Goal: Task Accomplishment & Management: Manage account settings

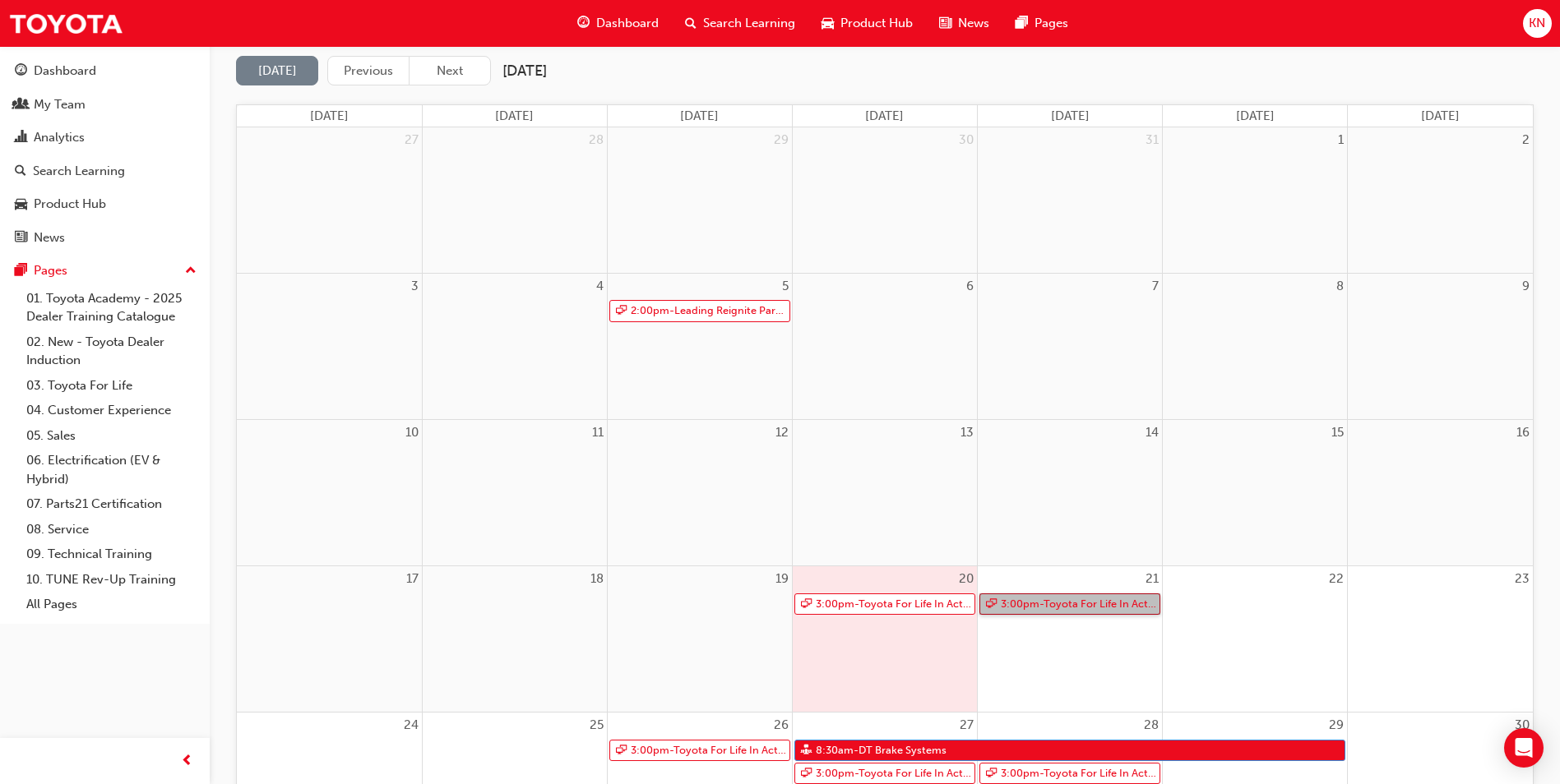
scroll to position [247, 0]
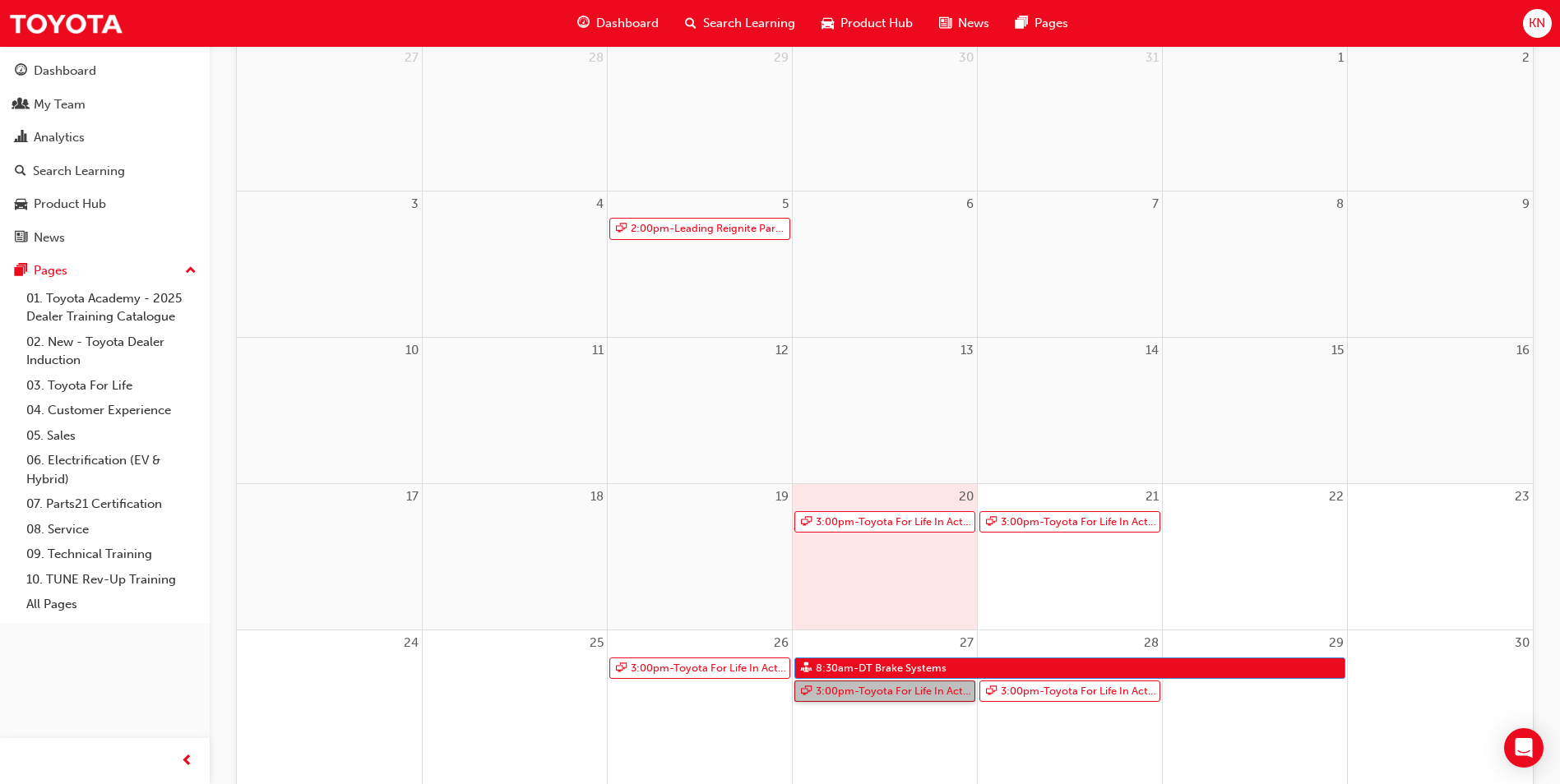
click at [880, 688] on link "3:00pm - Toyota For Life In Action - Virtual Classroom" at bounding box center [885, 692] width 181 height 22
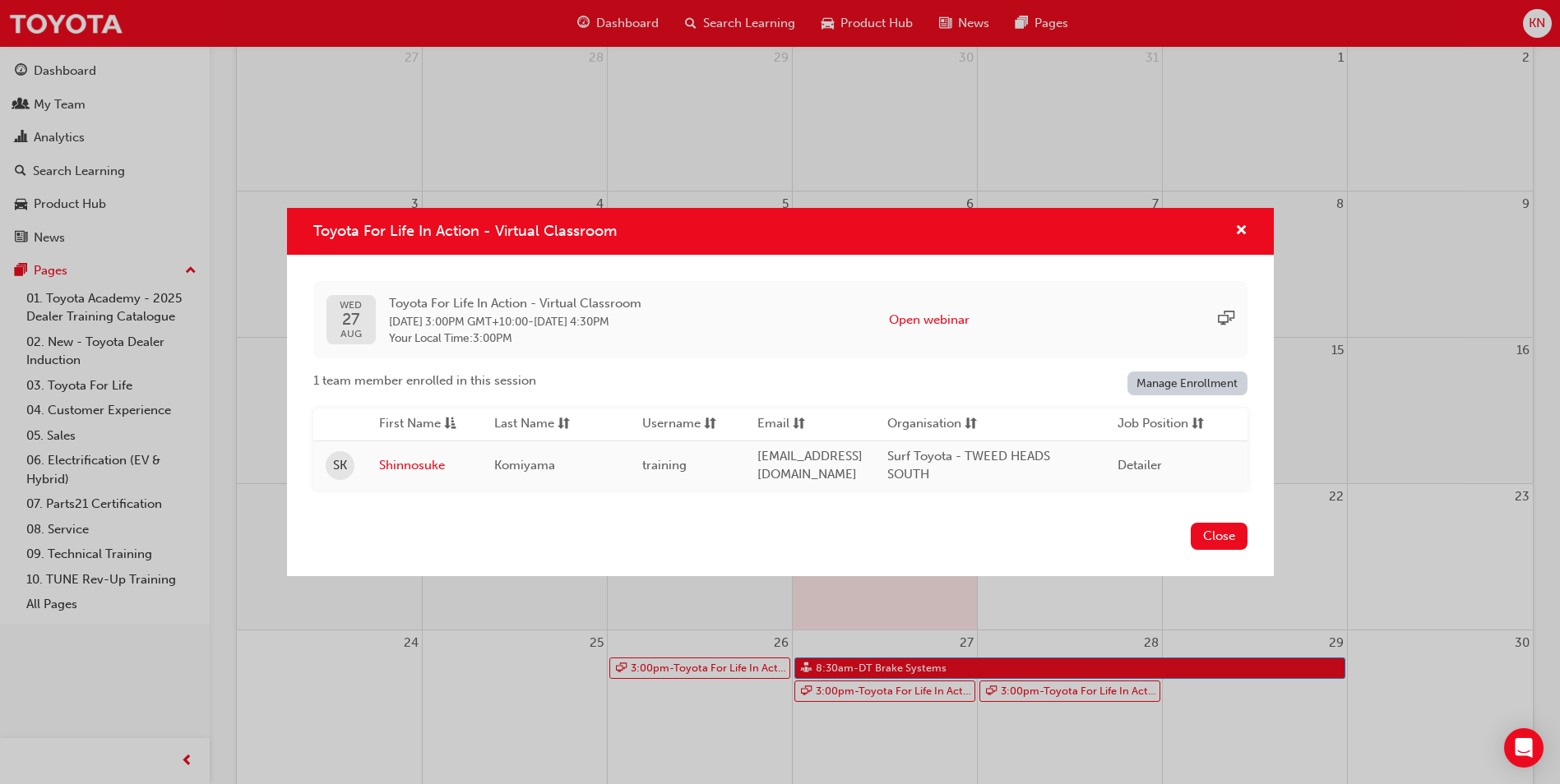
click at [1176, 378] on link "Manage Enrollment" at bounding box center [1187, 384] width 120 height 24
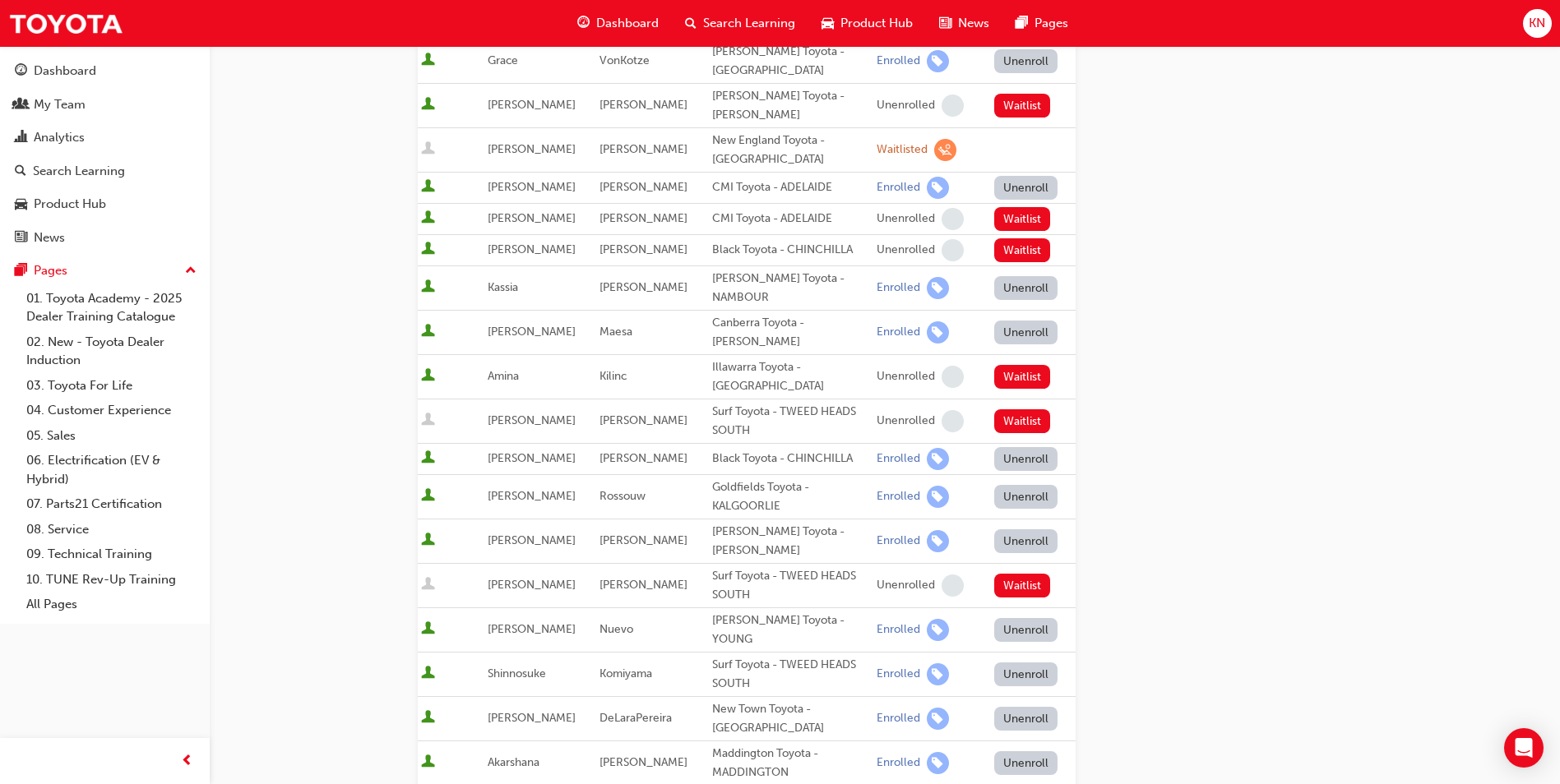
scroll to position [657, 0]
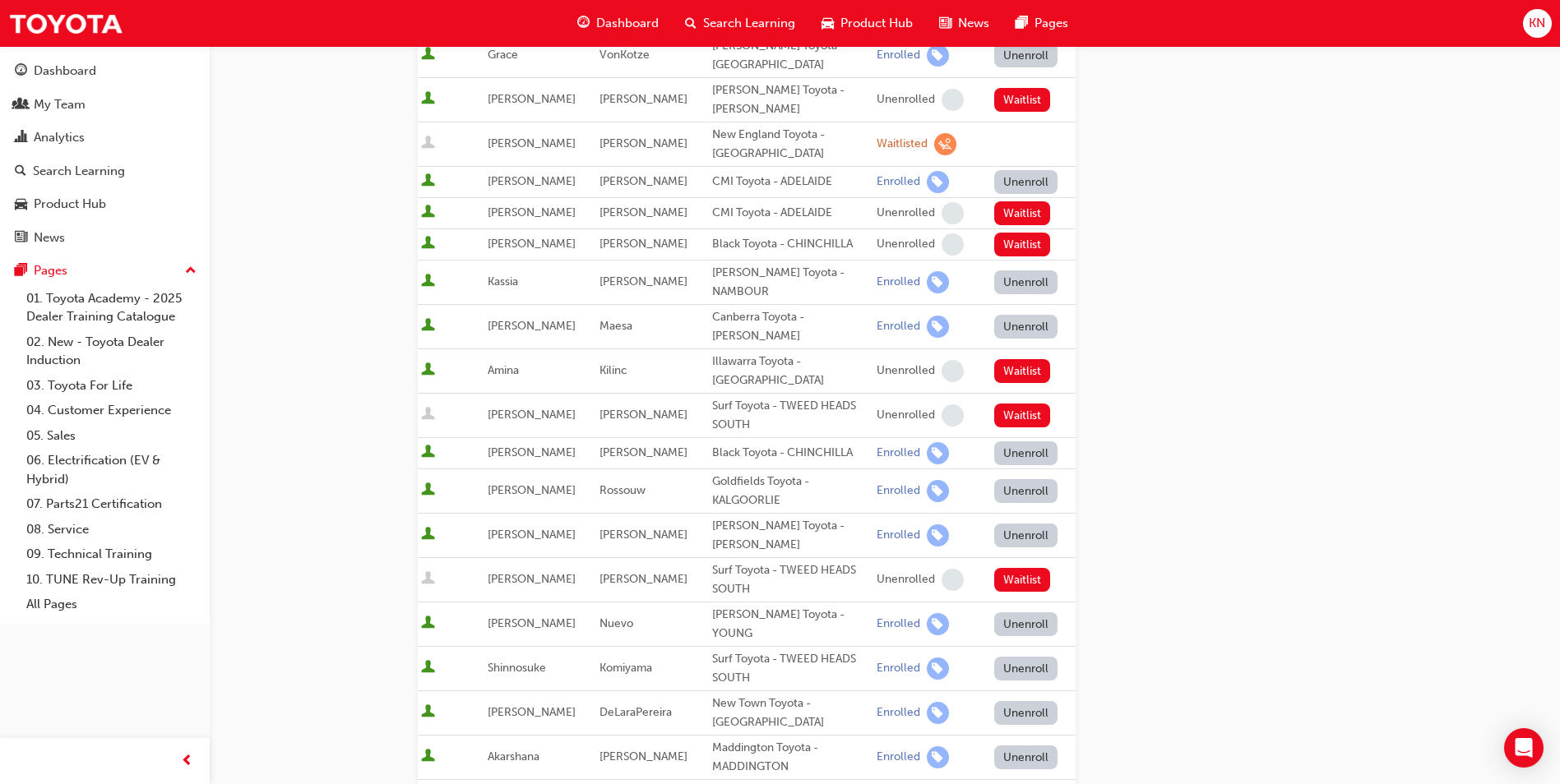
click at [1017, 657] on button "Unenroll" at bounding box center [1026, 669] width 64 height 24
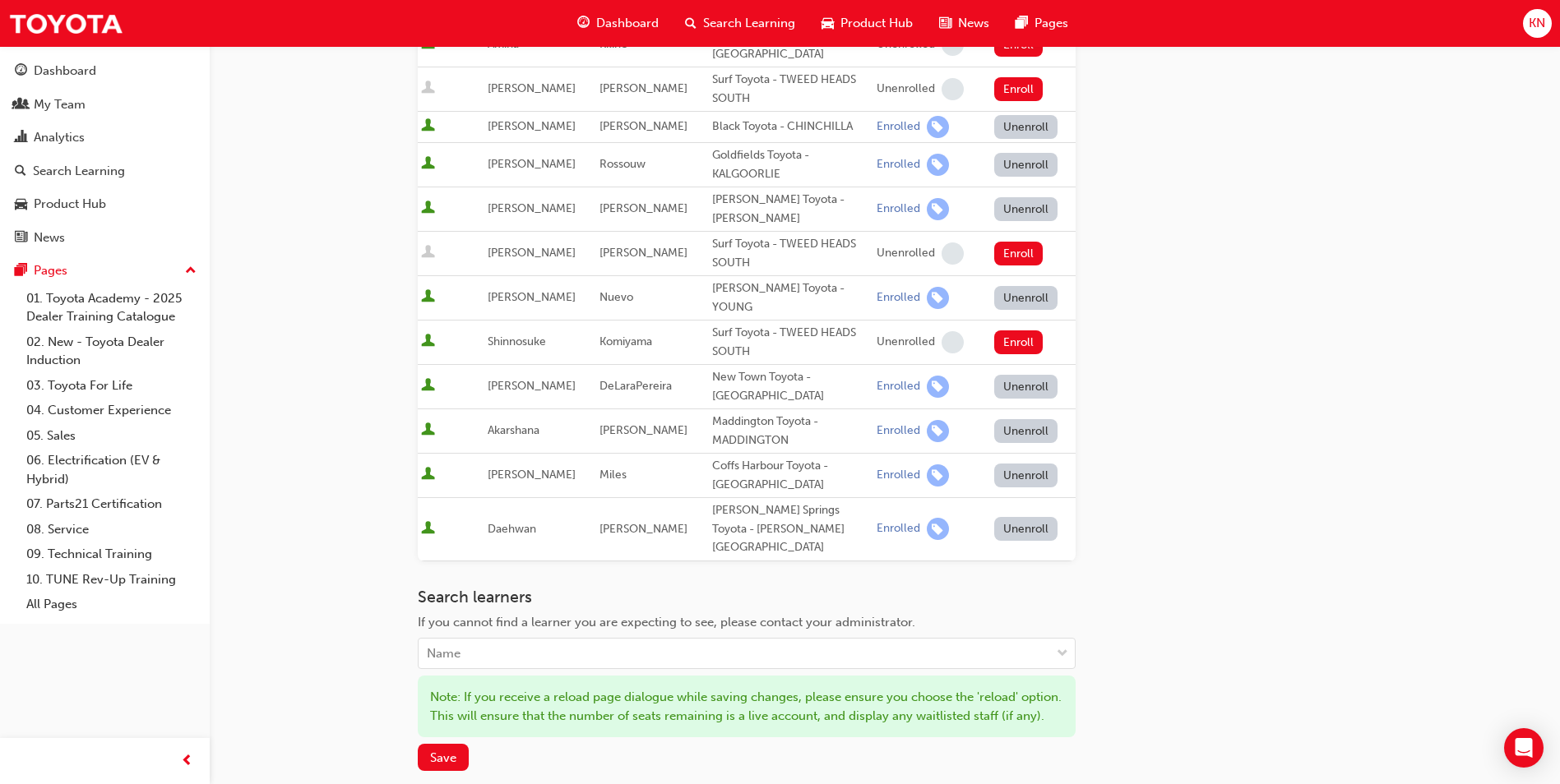
scroll to position [986, 0]
click at [436, 748] on span "Save" at bounding box center [443, 755] width 26 height 15
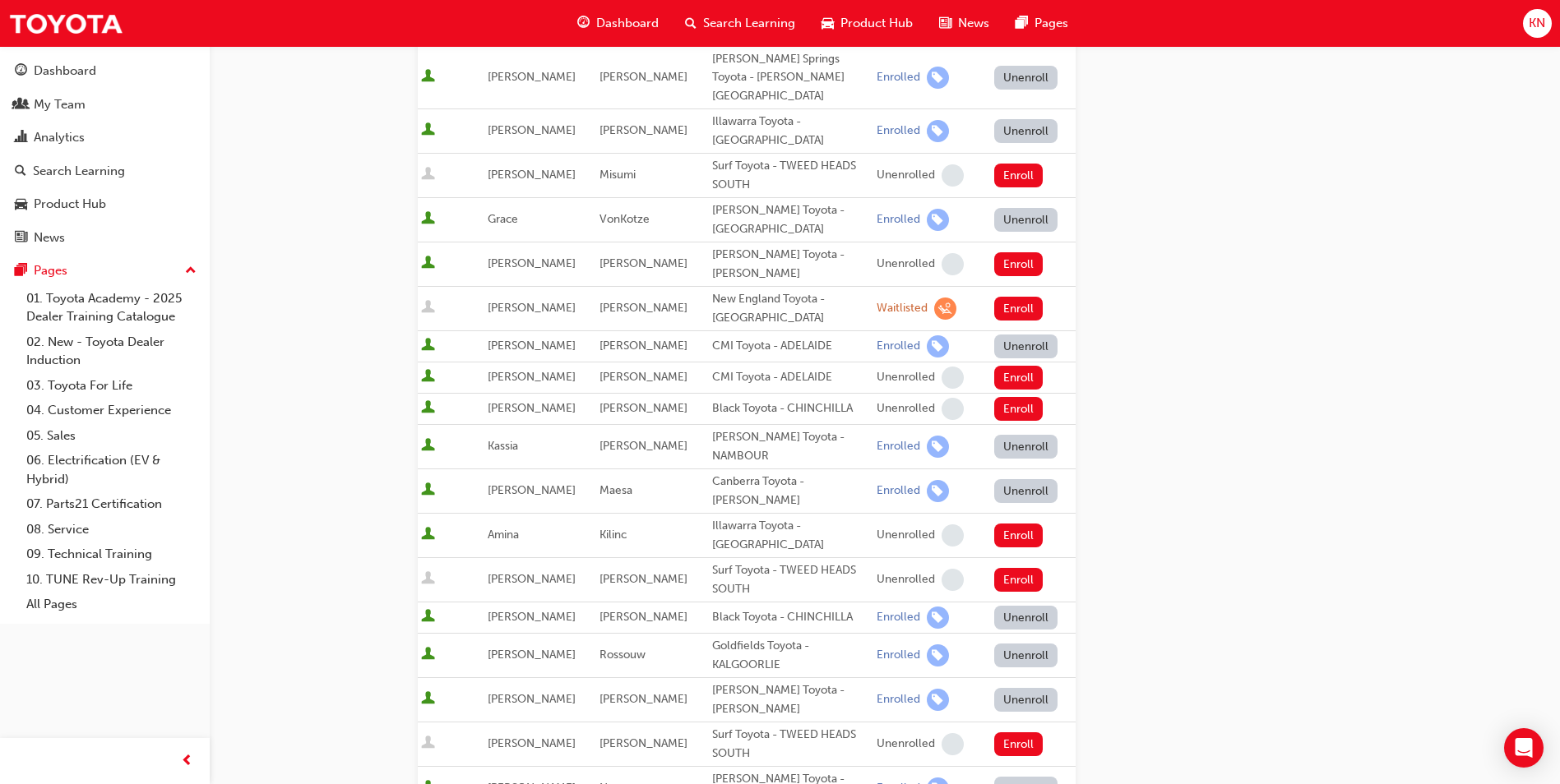
scroll to position [0, 0]
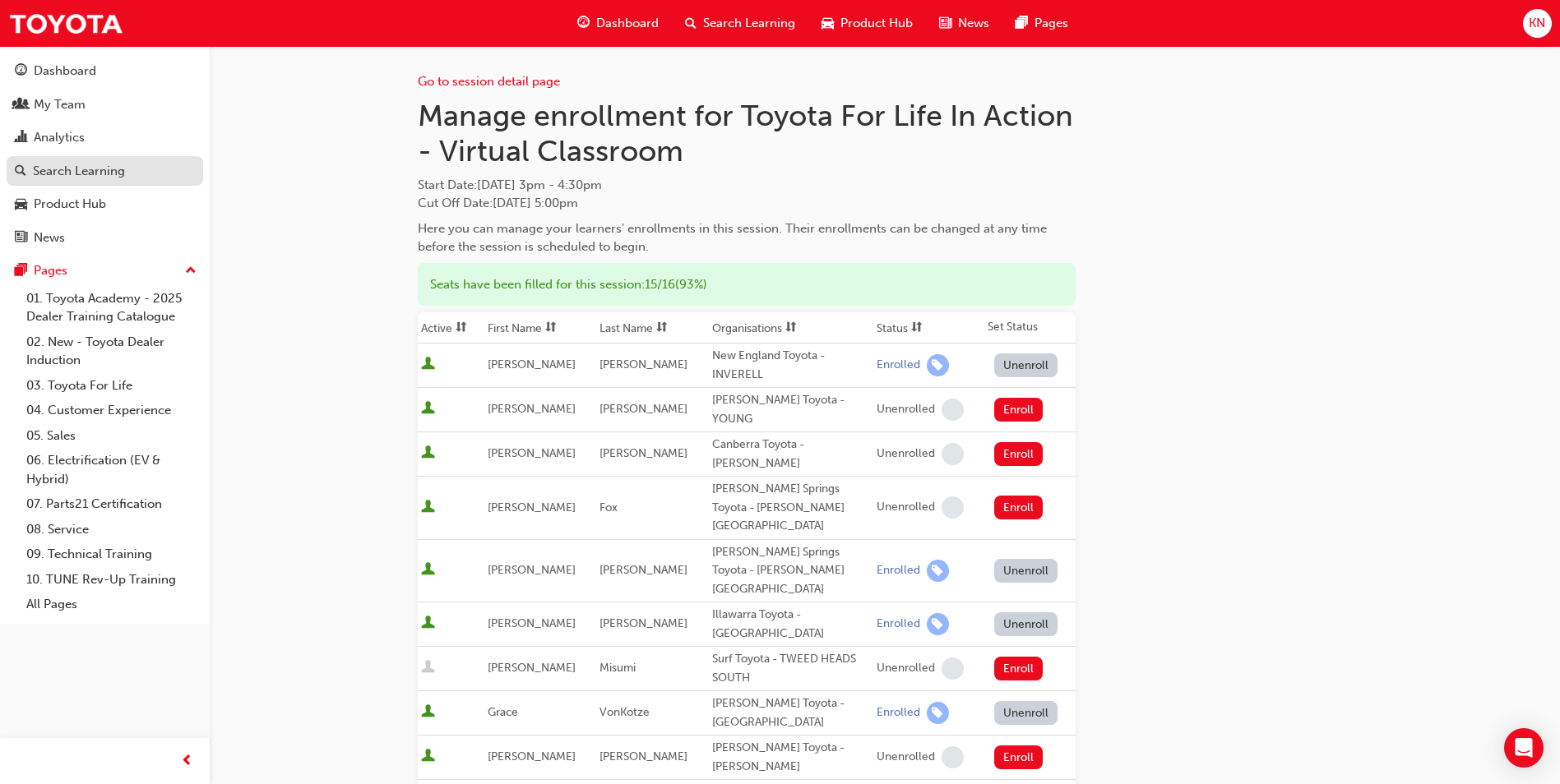
click at [41, 168] on div "Search Learning" at bounding box center [80, 171] width 92 height 18
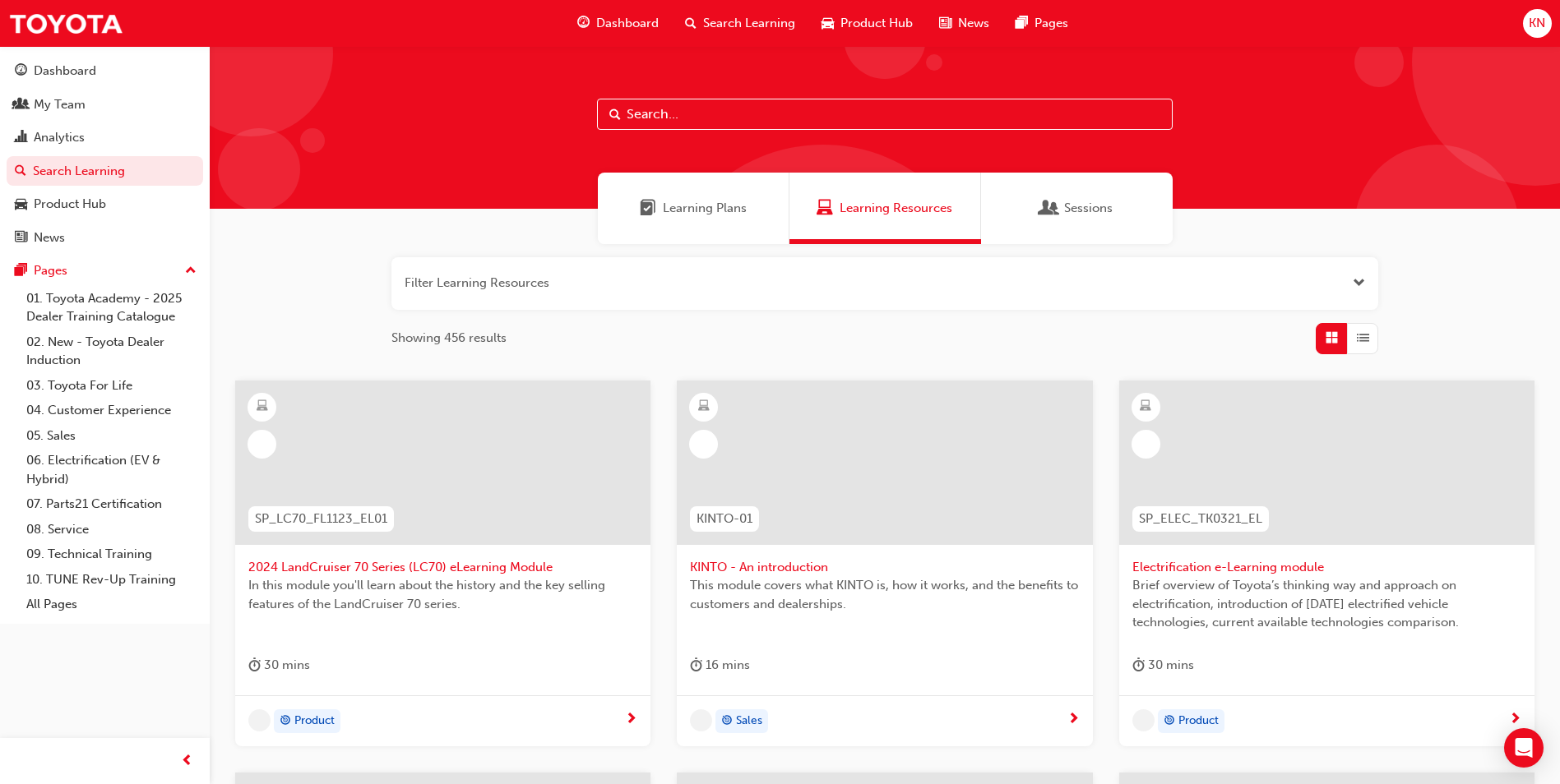
click at [657, 110] on input "text" at bounding box center [885, 115] width 575 height 31
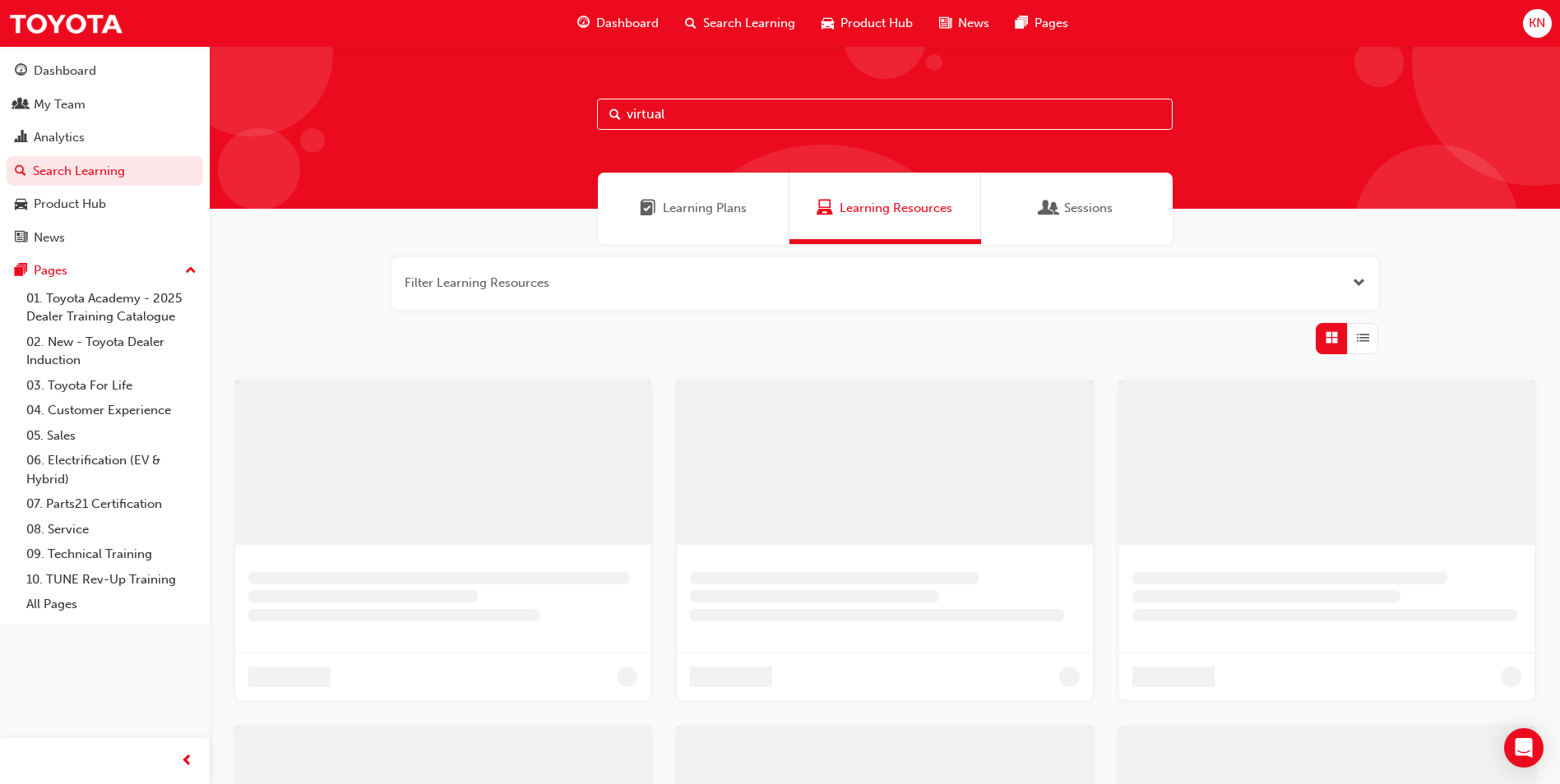
type input "virtual"
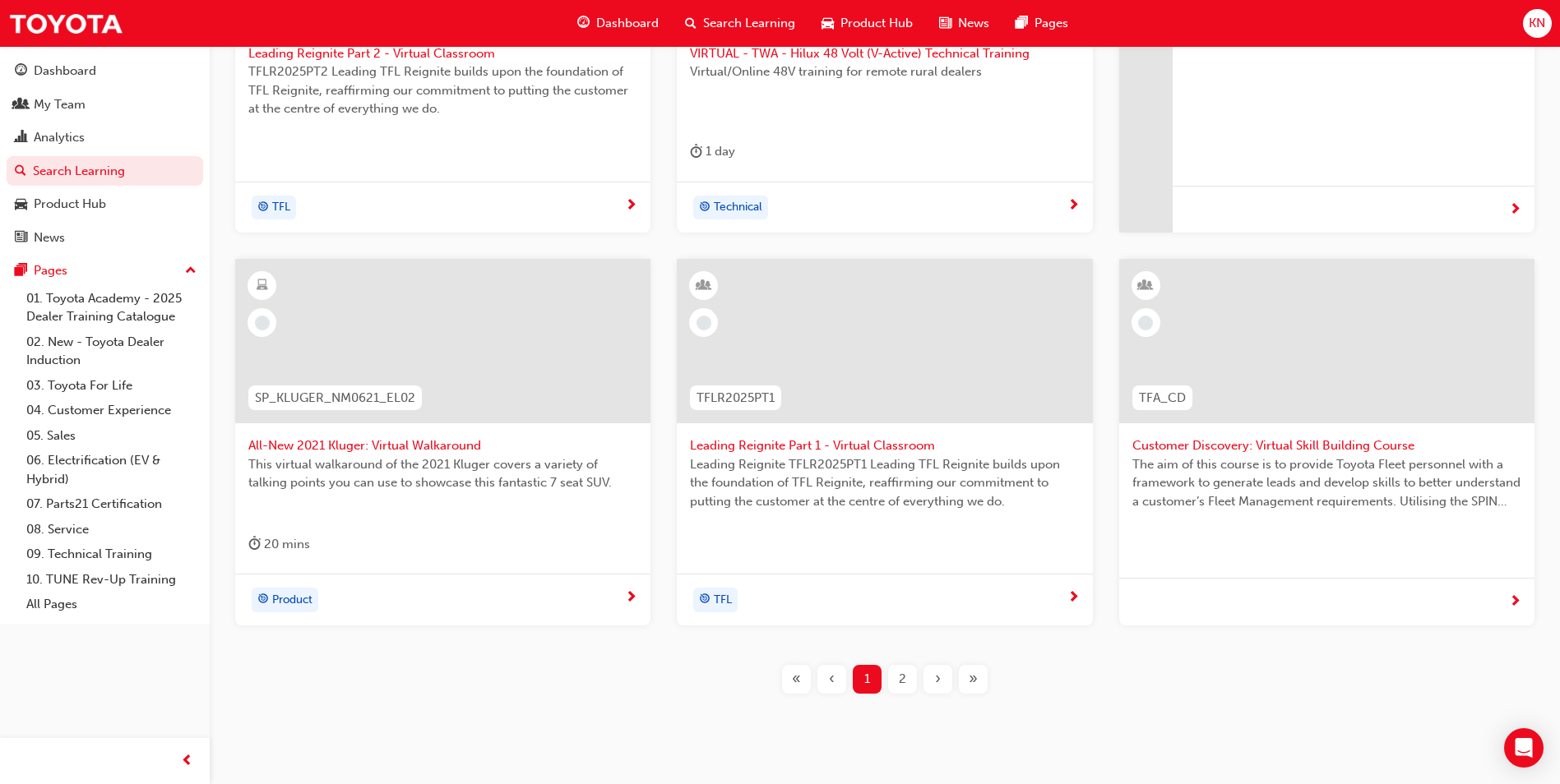
scroll to position [557, 0]
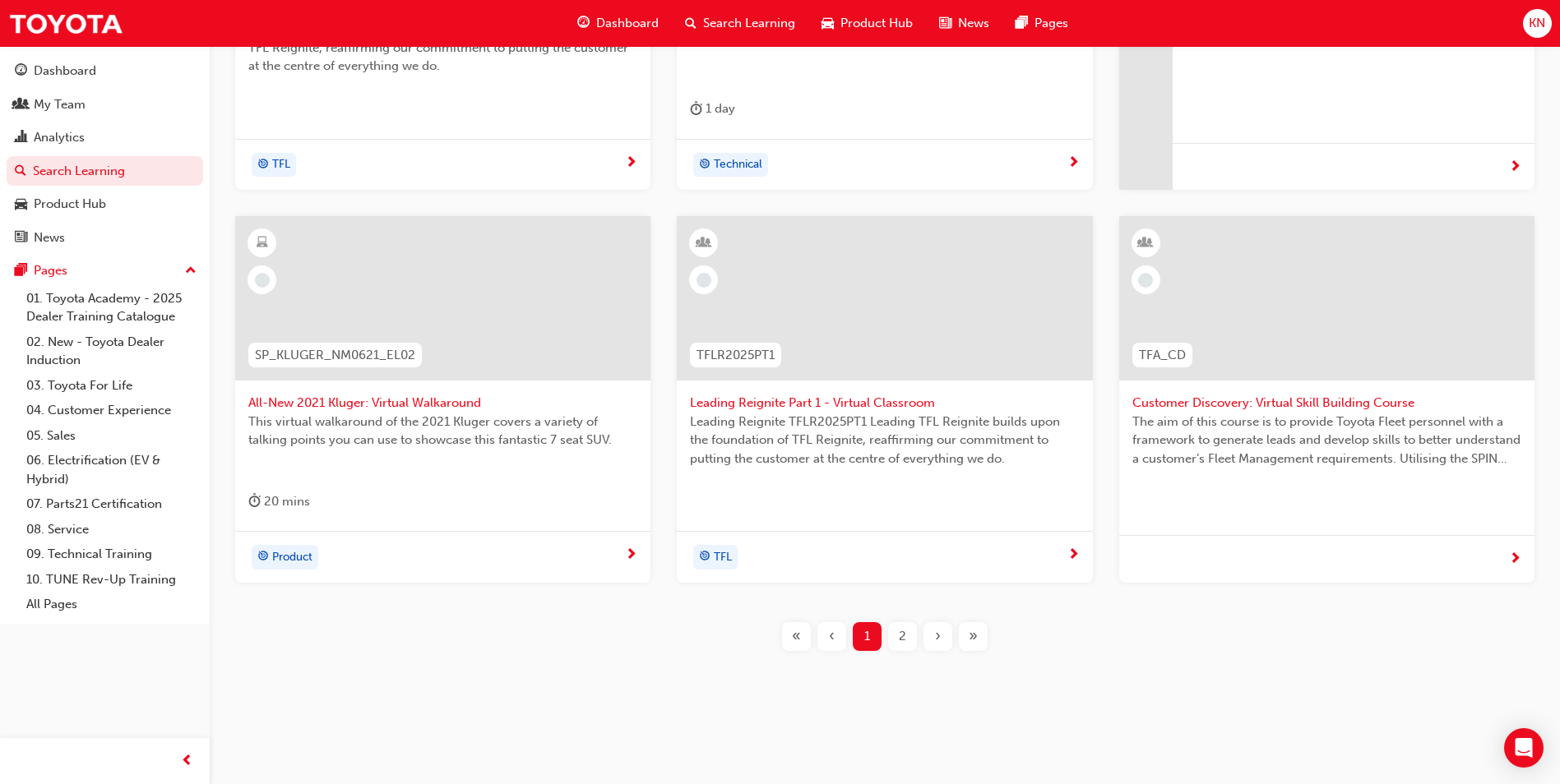
click at [906, 640] on div "2" at bounding box center [902, 636] width 29 height 29
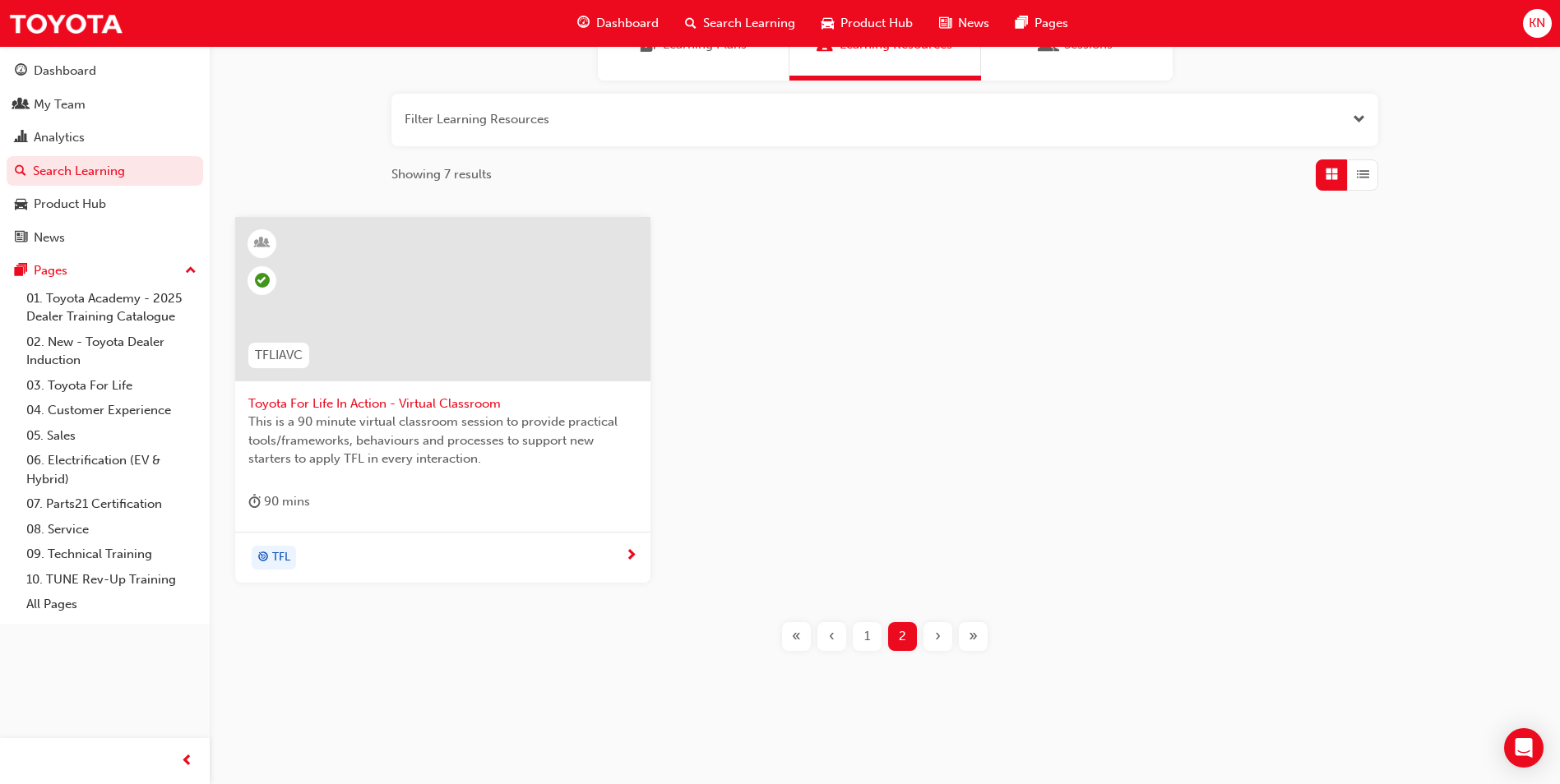
scroll to position [164, 0]
click at [460, 402] on span "Toyota For Life In Action - Virtual Classroom" at bounding box center [443, 404] width 389 height 18
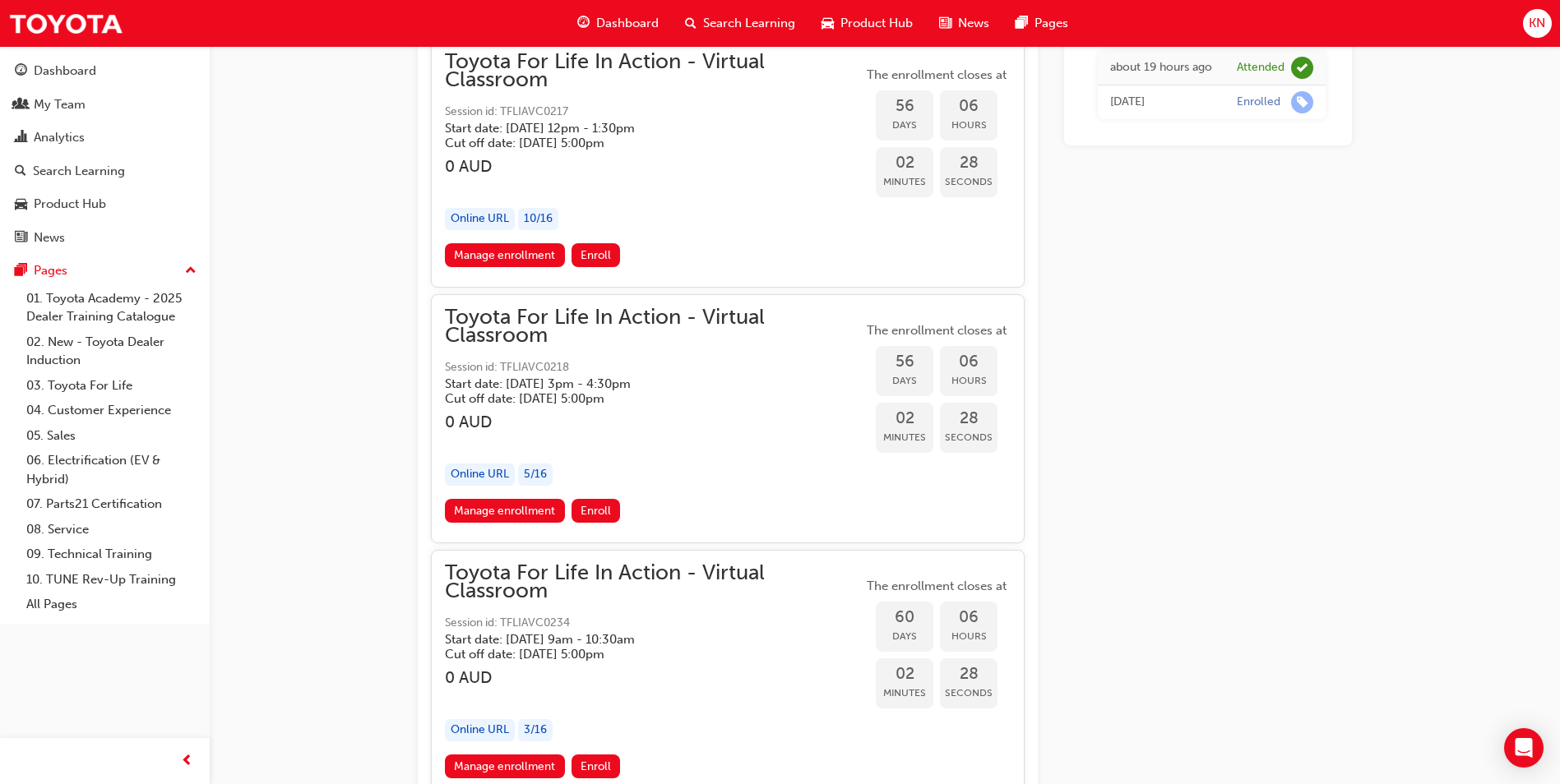
scroll to position [19067, 0]
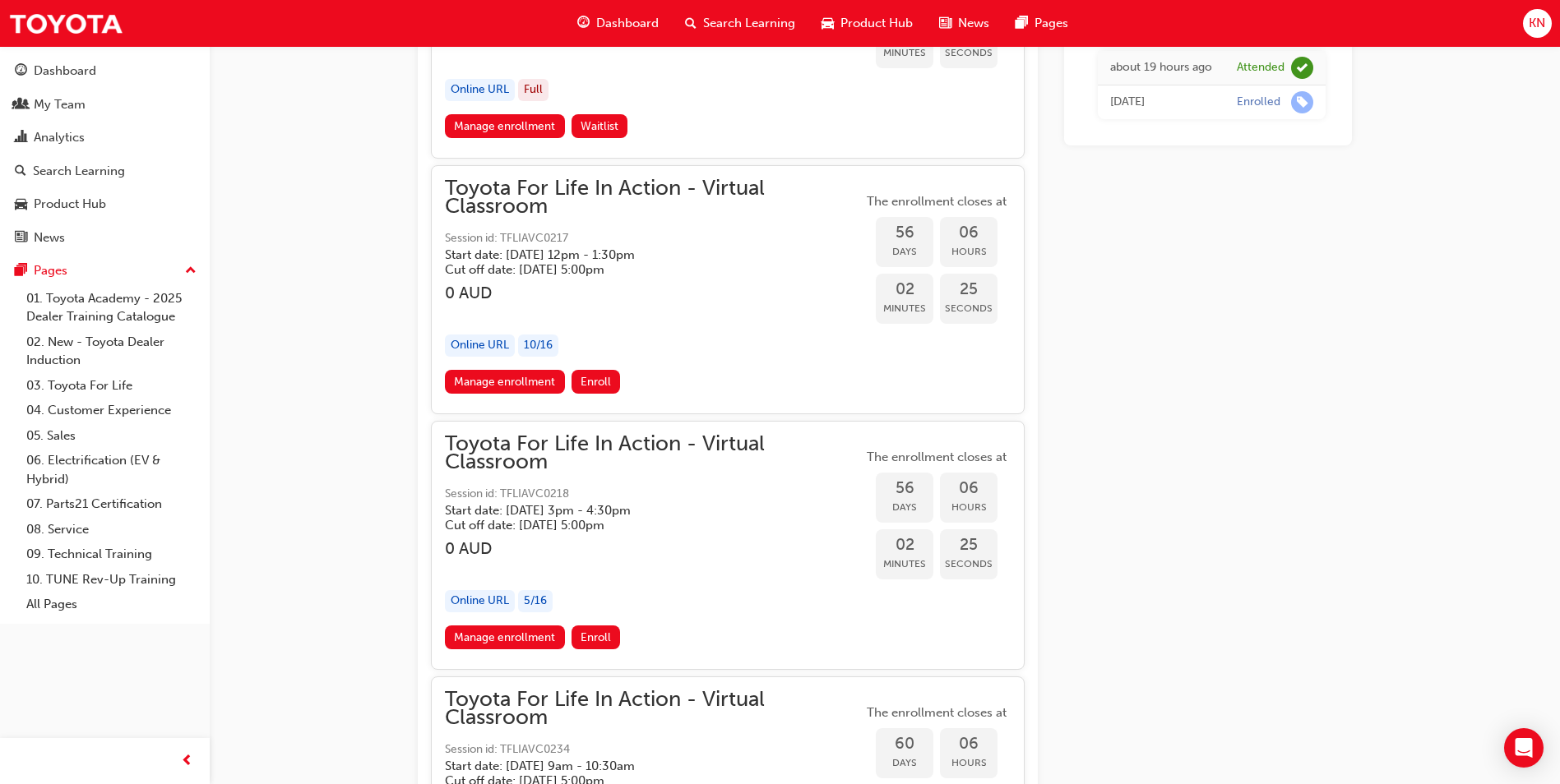
drag, startPoint x: 516, startPoint y: 382, endPoint x: 564, endPoint y: 375, distance: 48.5
click at [516, 382] on link "Manage enrollment" at bounding box center [505, 382] width 120 height 24
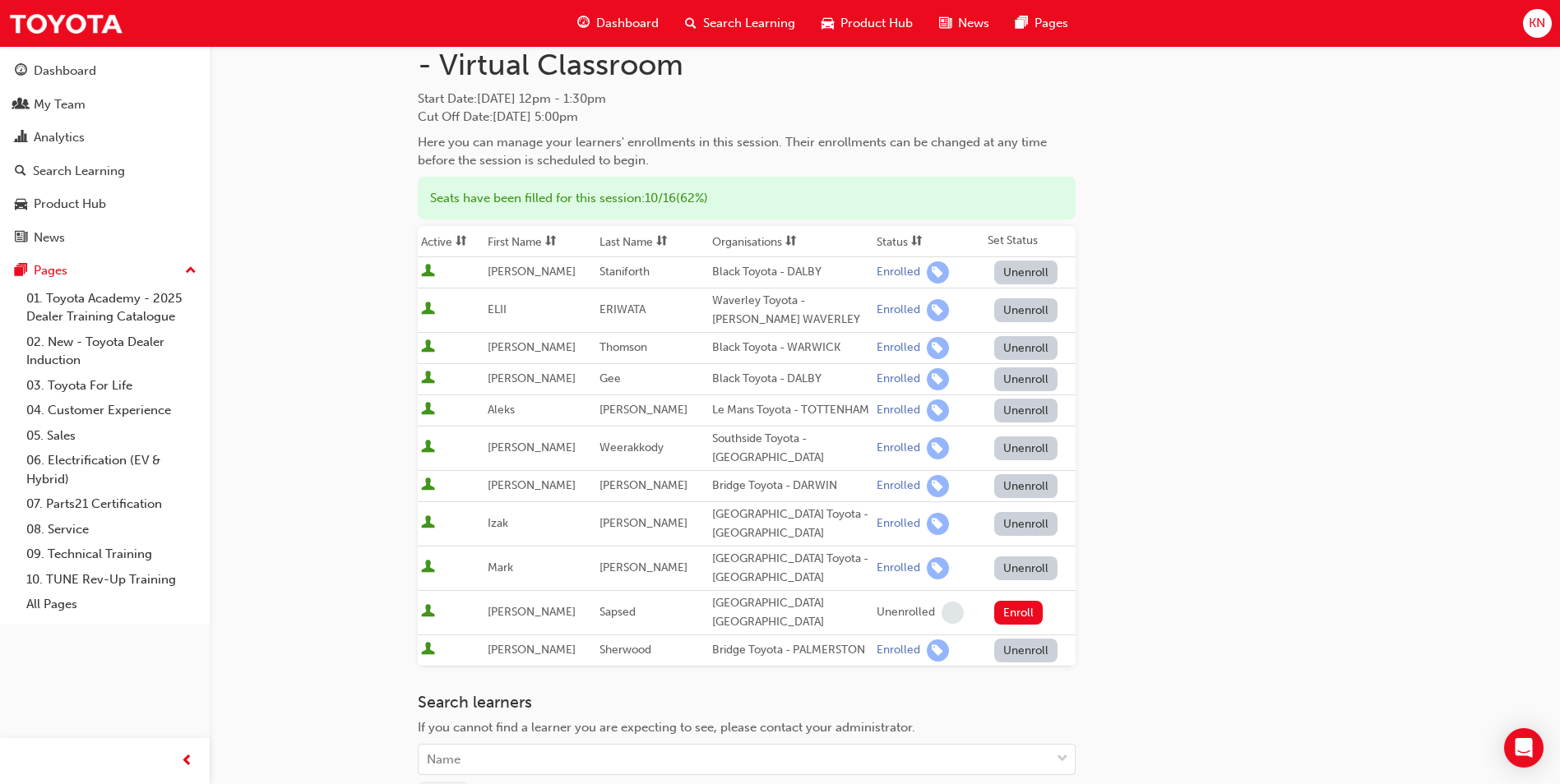
scroll to position [329, 0]
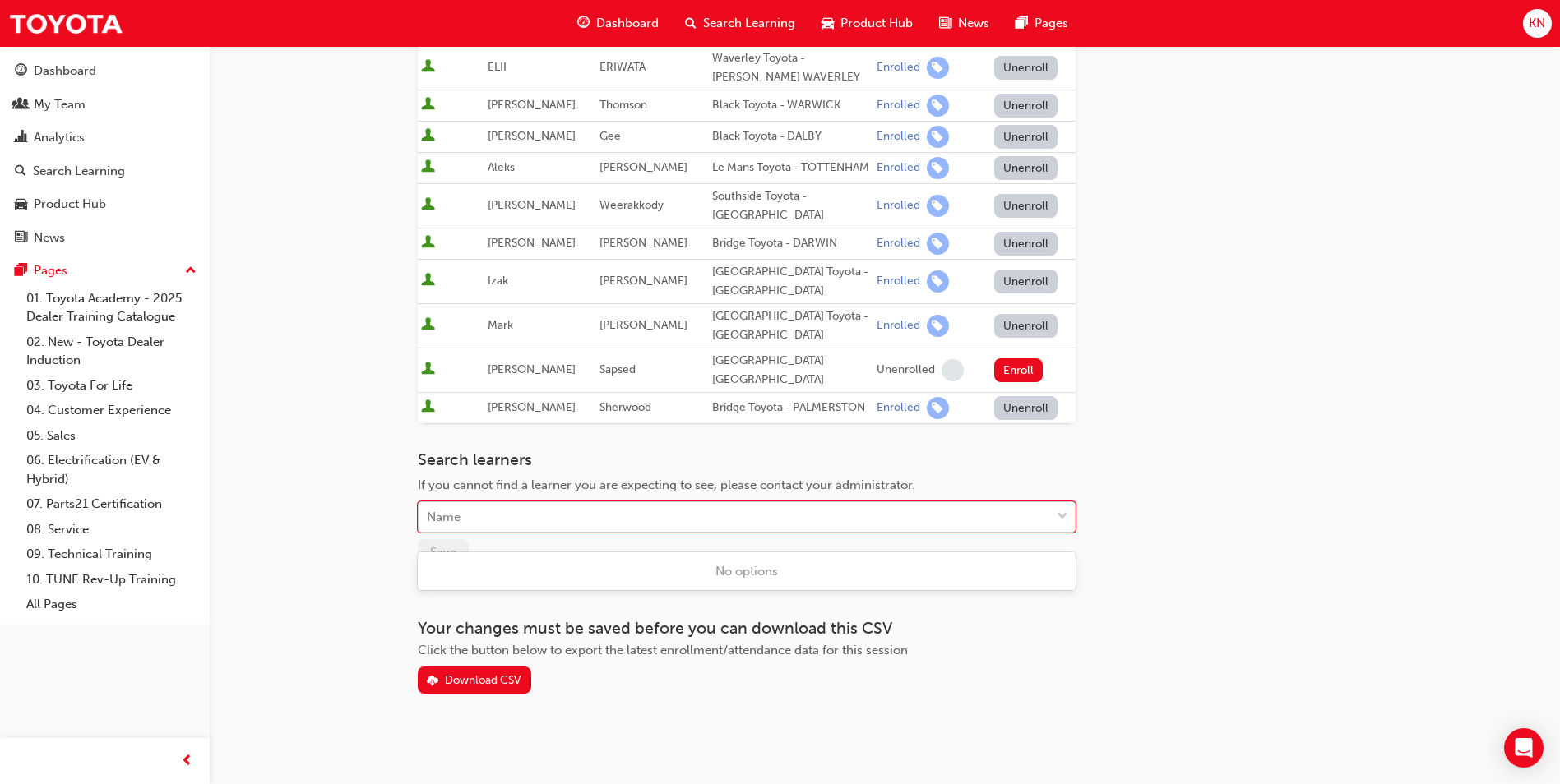
click at [522, 525] on div "Name" at bounding box center [734, 517] width 632 height 29
type input "shinno"
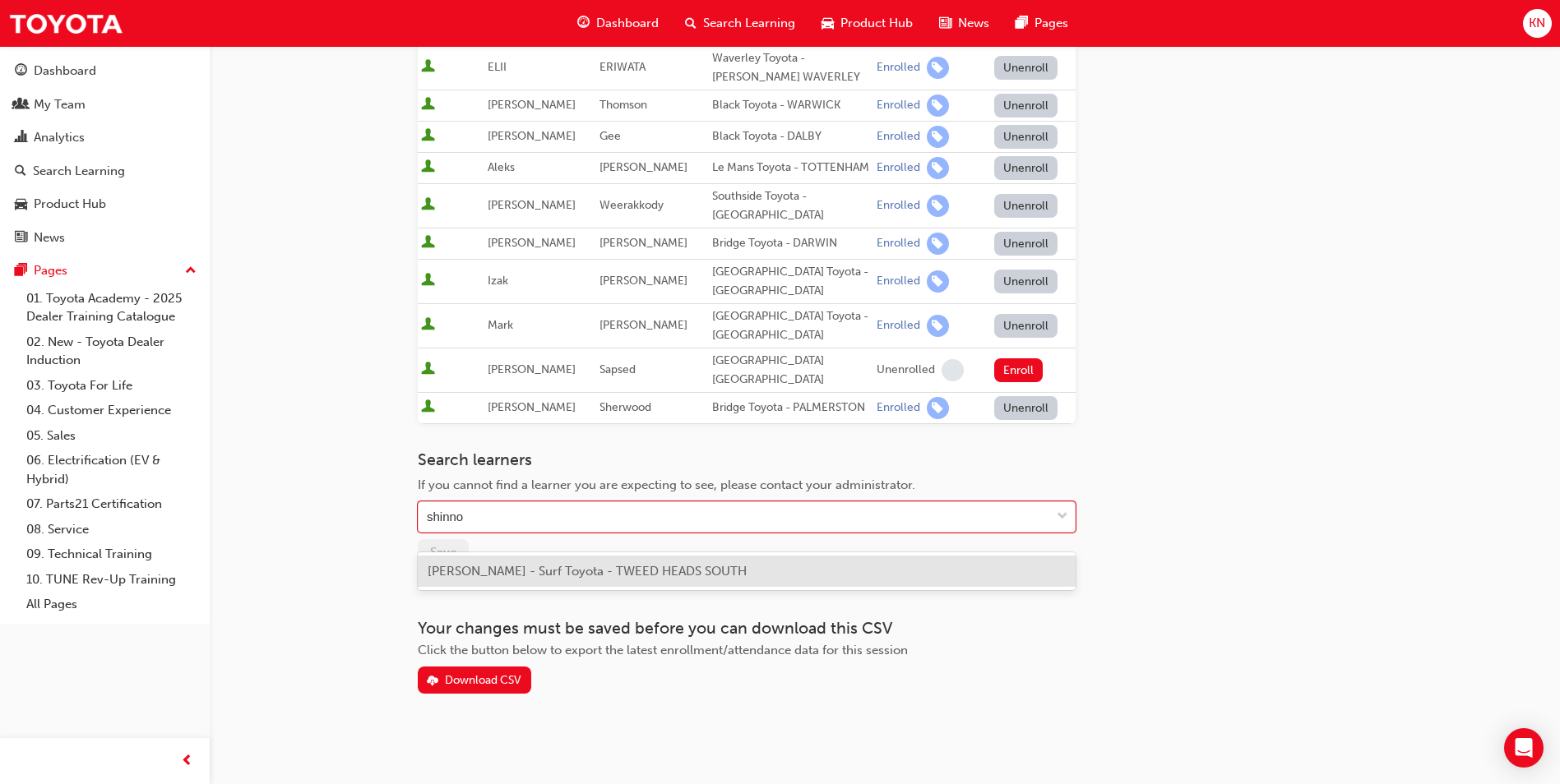
click at [534, 573] on span "[PERSON_NAME] - Surf Toyota - TWEED HEADS SOUTH" at bounding box center [586, 571] width 319 height 15
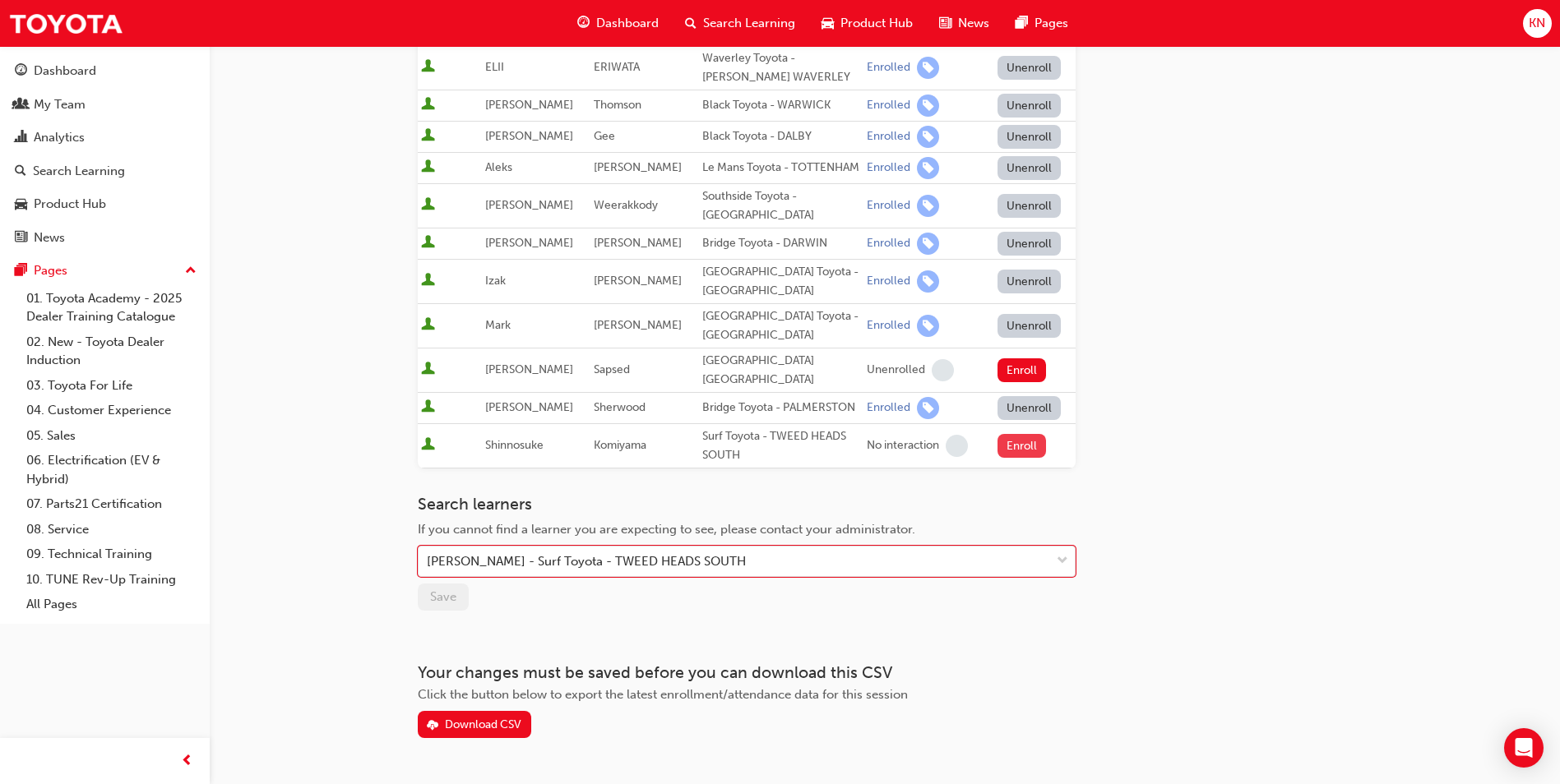
click at [1019, 458] on button "Enroll" at bounding box center [1022, 447] width 49 height 24
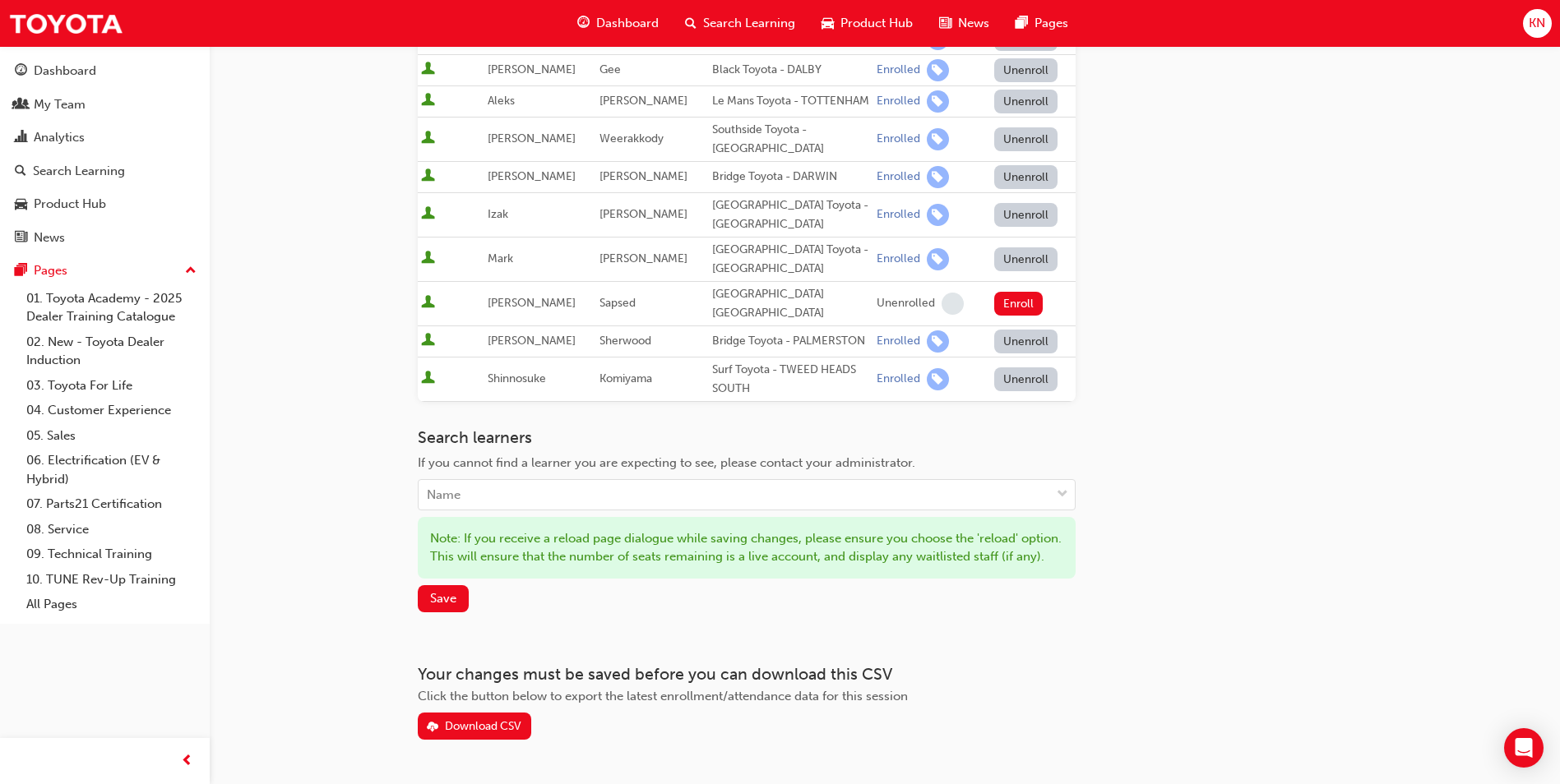
scroll to position [411, 0]
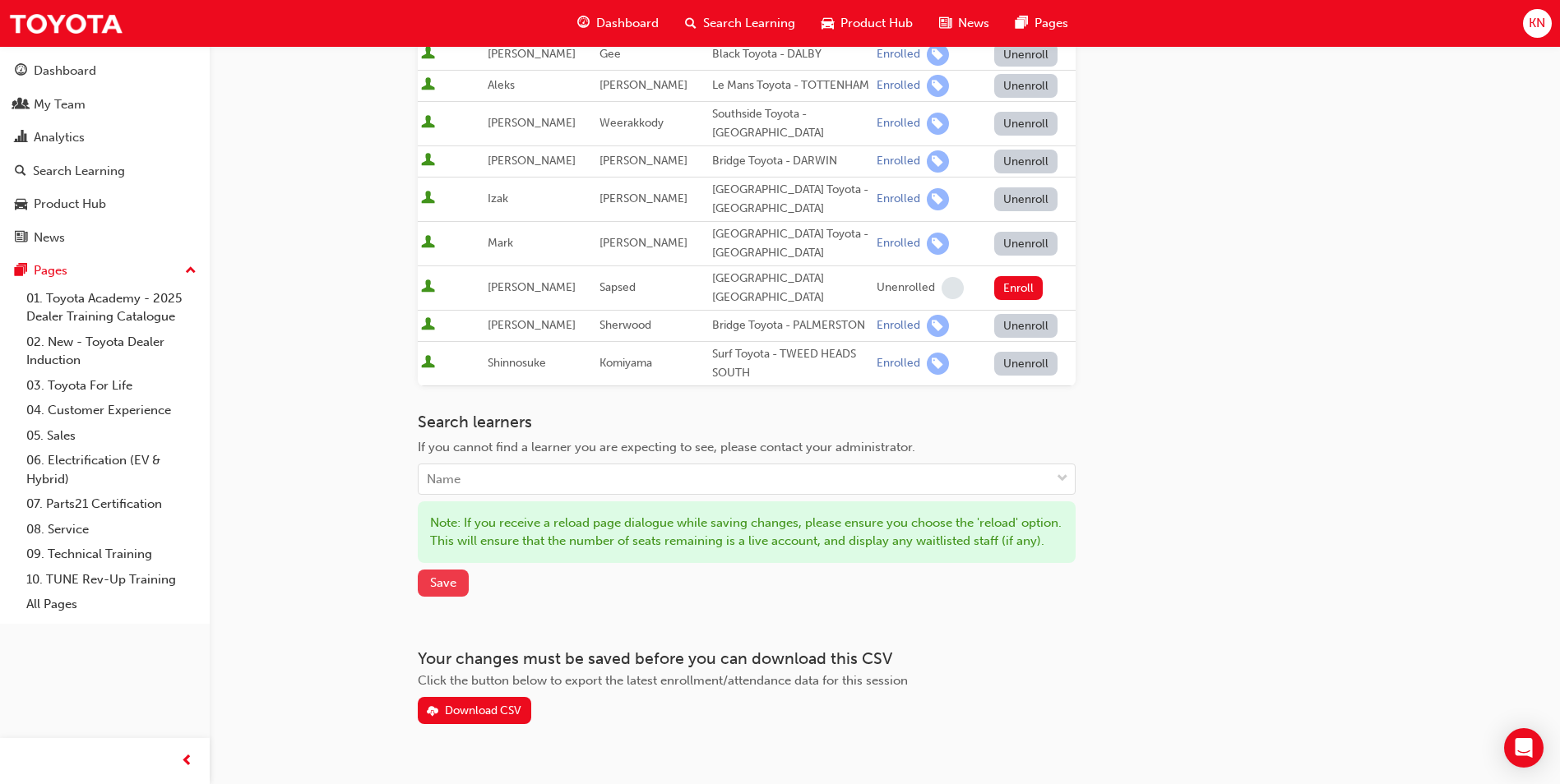
click at [433, 590] on span "Save" at bounding box center [443, 582] width 26 height 15
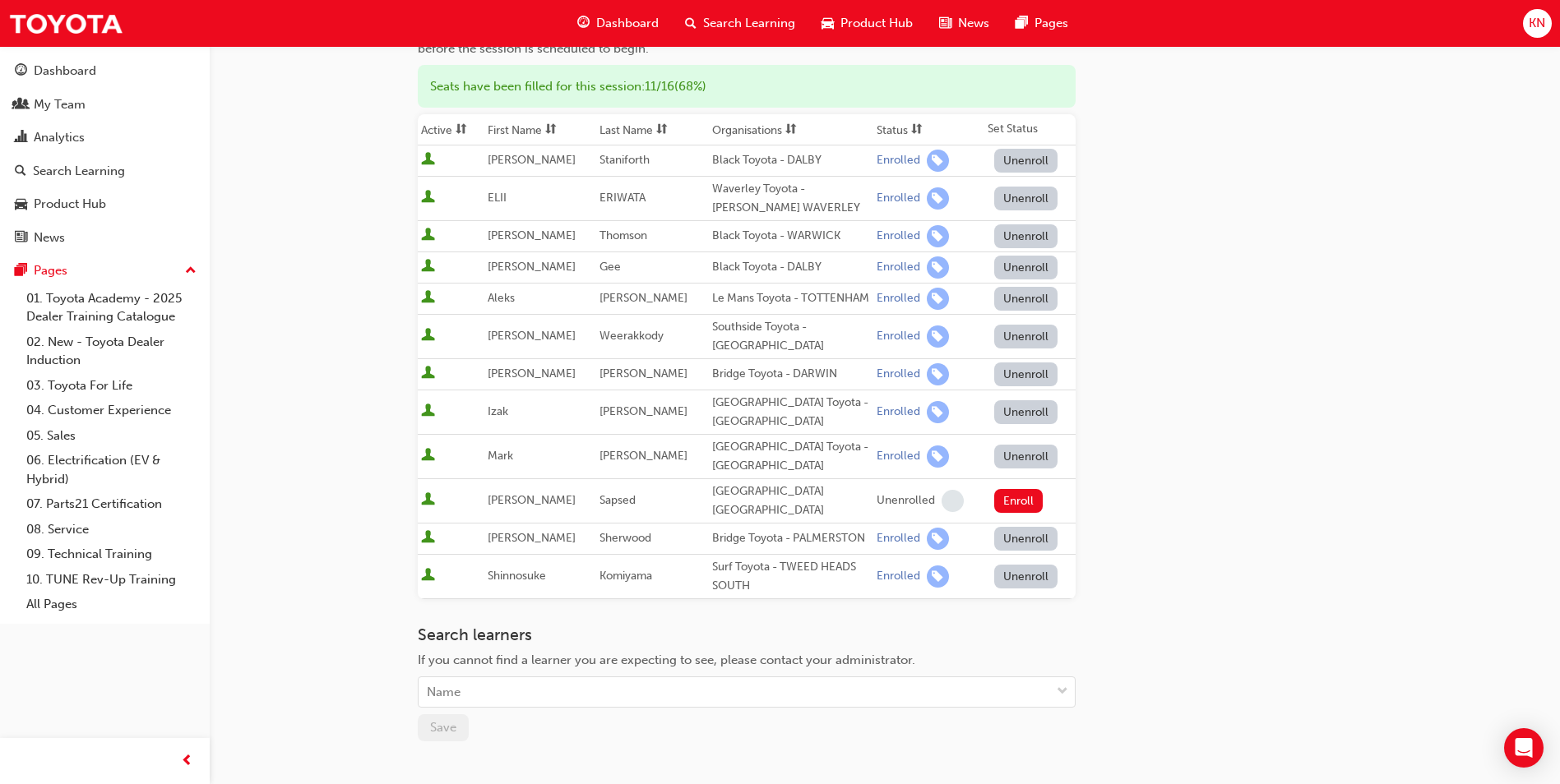
scroll to position [0, 0]
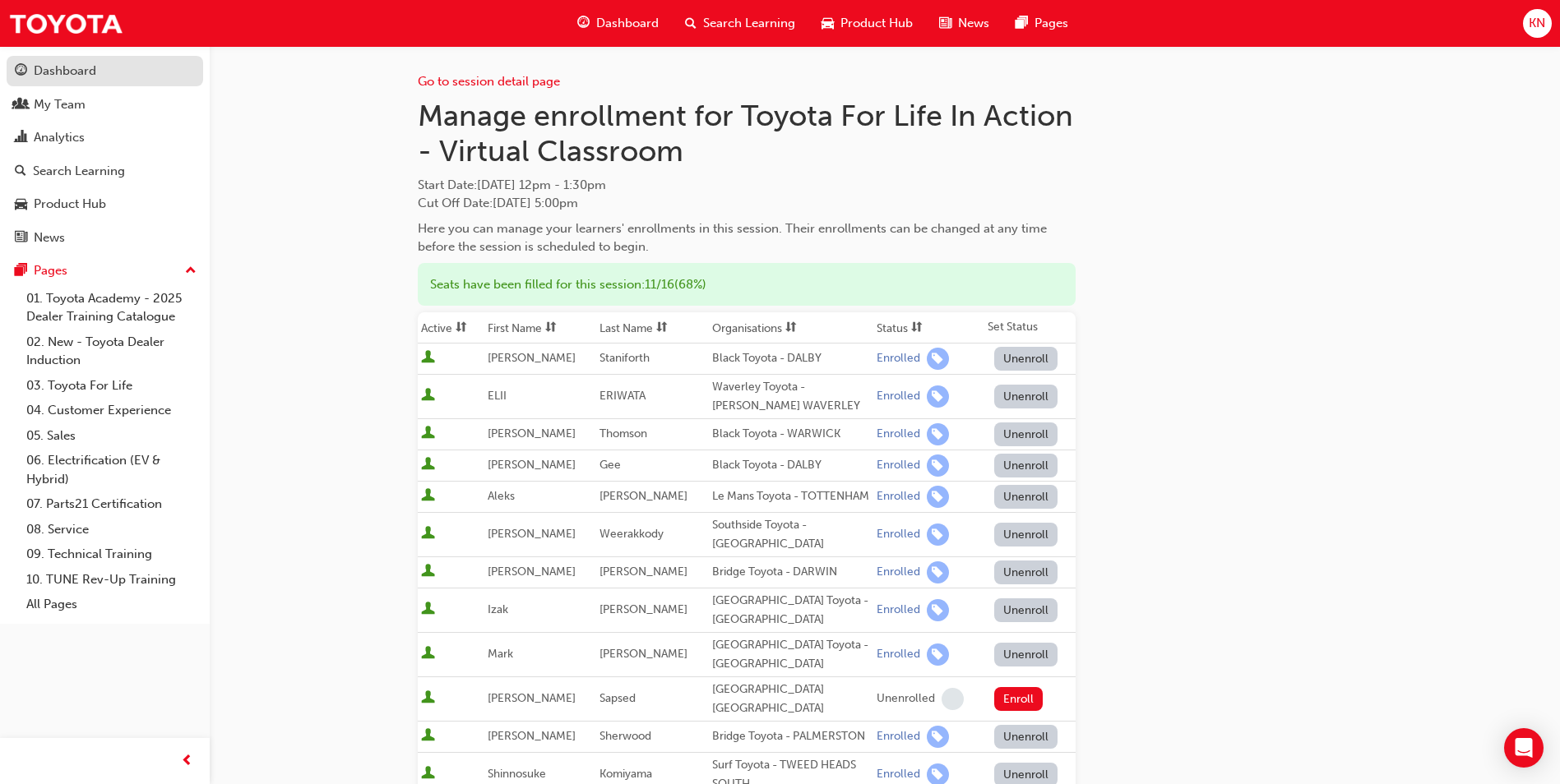
click at [85, 75] on div "Dashboard" at bounding box center [65, 71] width 63 height 18
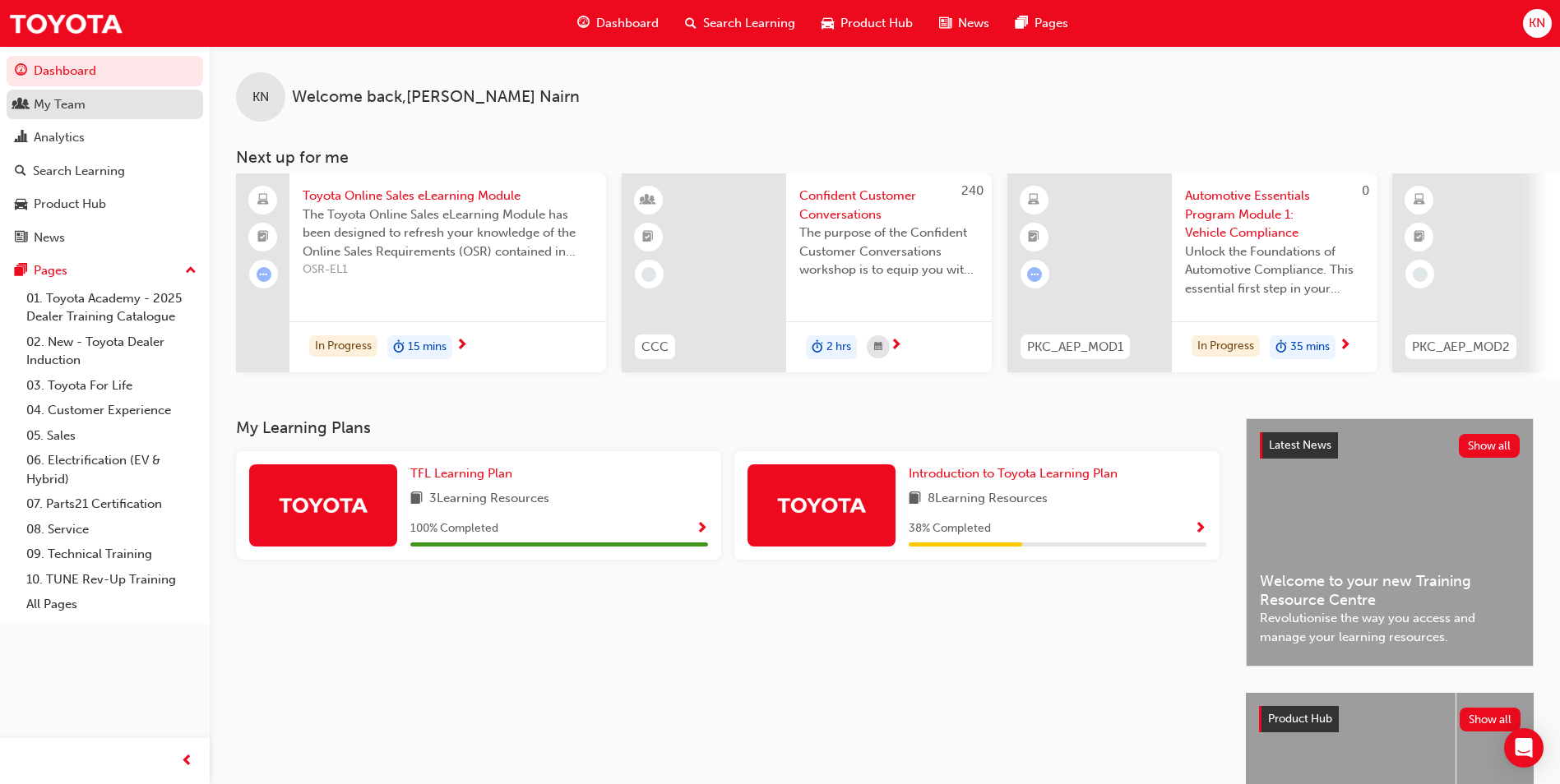
click at [71, 108] on div "My Team" at bounding box center [59, 104] width 52 height 18
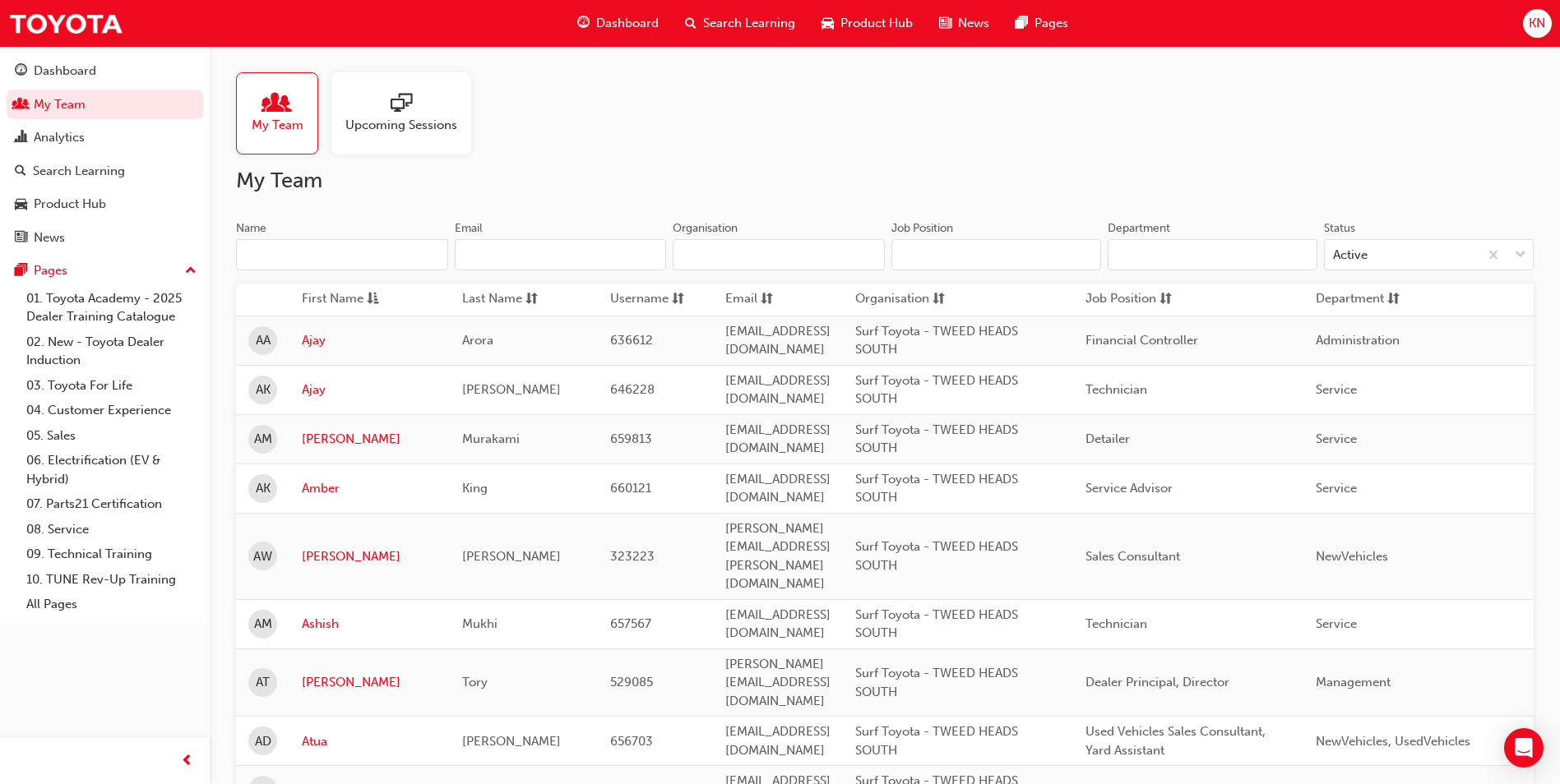
click at [392, 124] on span "Upcoming Sessions" at bounding box center [400, 125] width 112 height 18
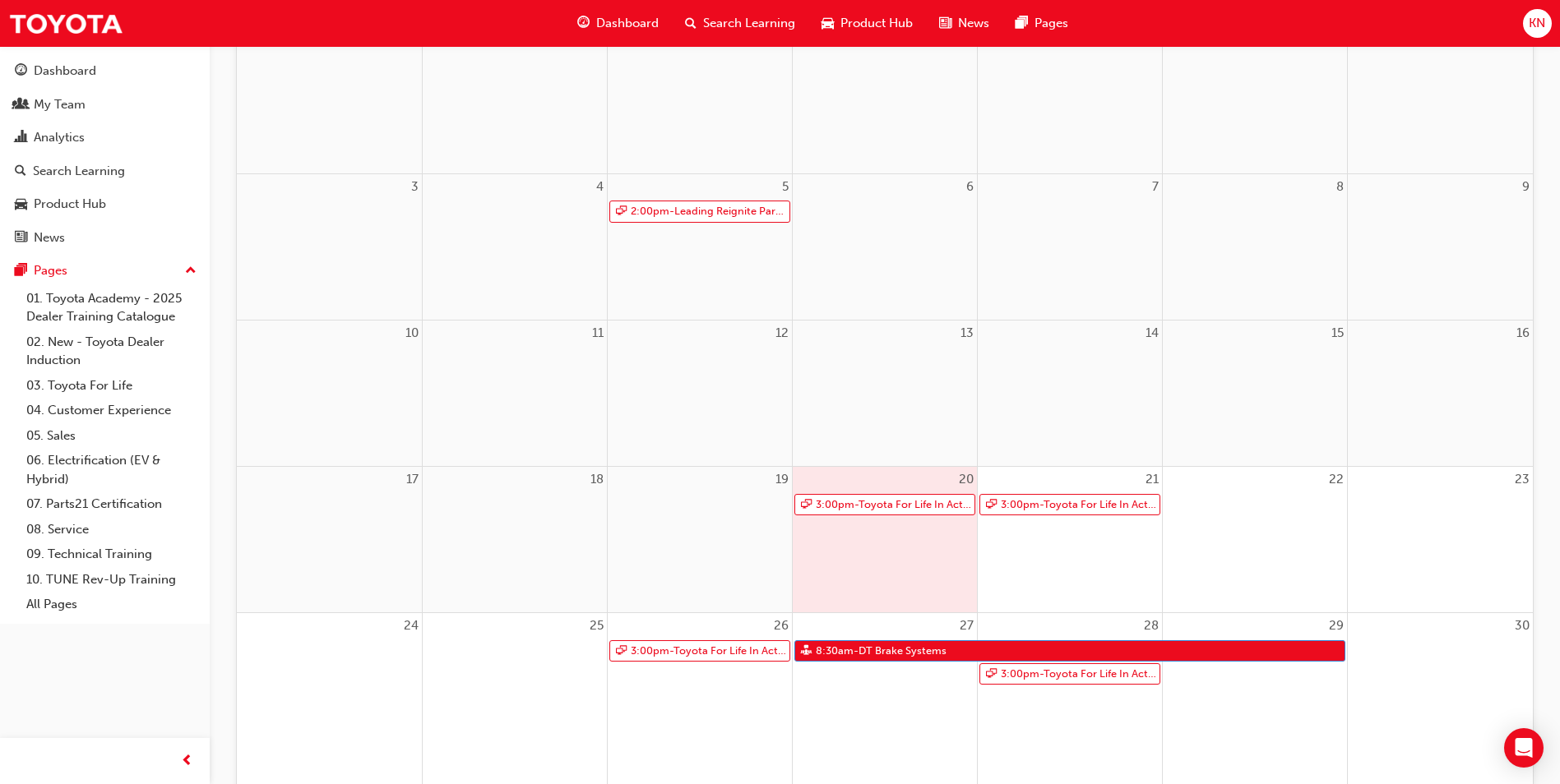
scroll to position [329, 0]
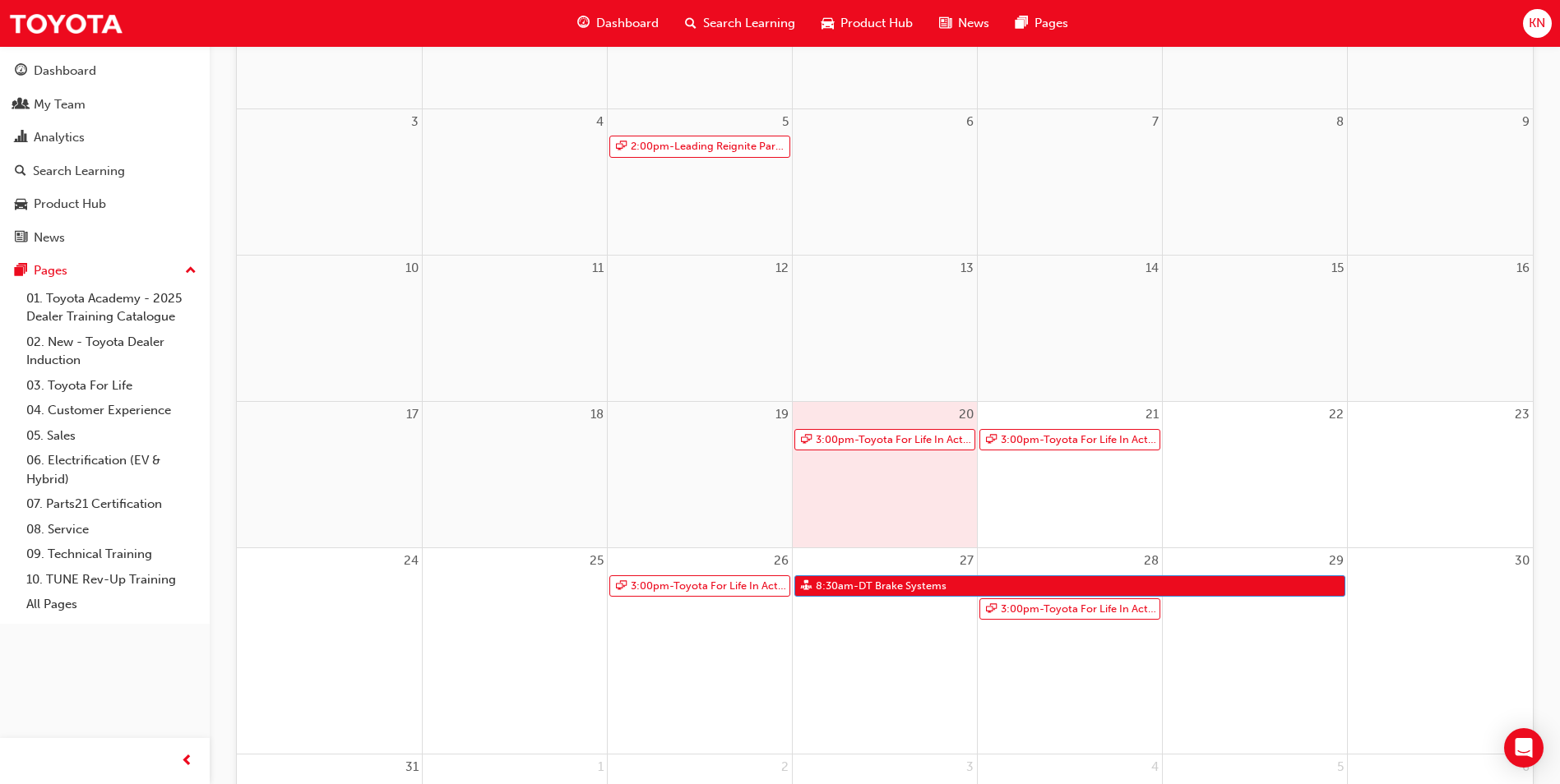
click at [878, 615] on div "27 8:30am - DT Brake Systems" at bounding box center [884, 651] width 184 height 205
click at [881, 646] on div "27 8:30am - DT Brake Systems" at bounding box center [884, 651] width 184 height 205
click at [694, 626] on div "26 3:00pm - Toyota For Life In Action - Virtual Classroom" at bounding box center [699, 651] width 184 height 205
click at [708, 587] on link "3:00pm - Toyota For Life In Action - Virtual Classroom" at bounding box center [700, 586] width 181 height 22
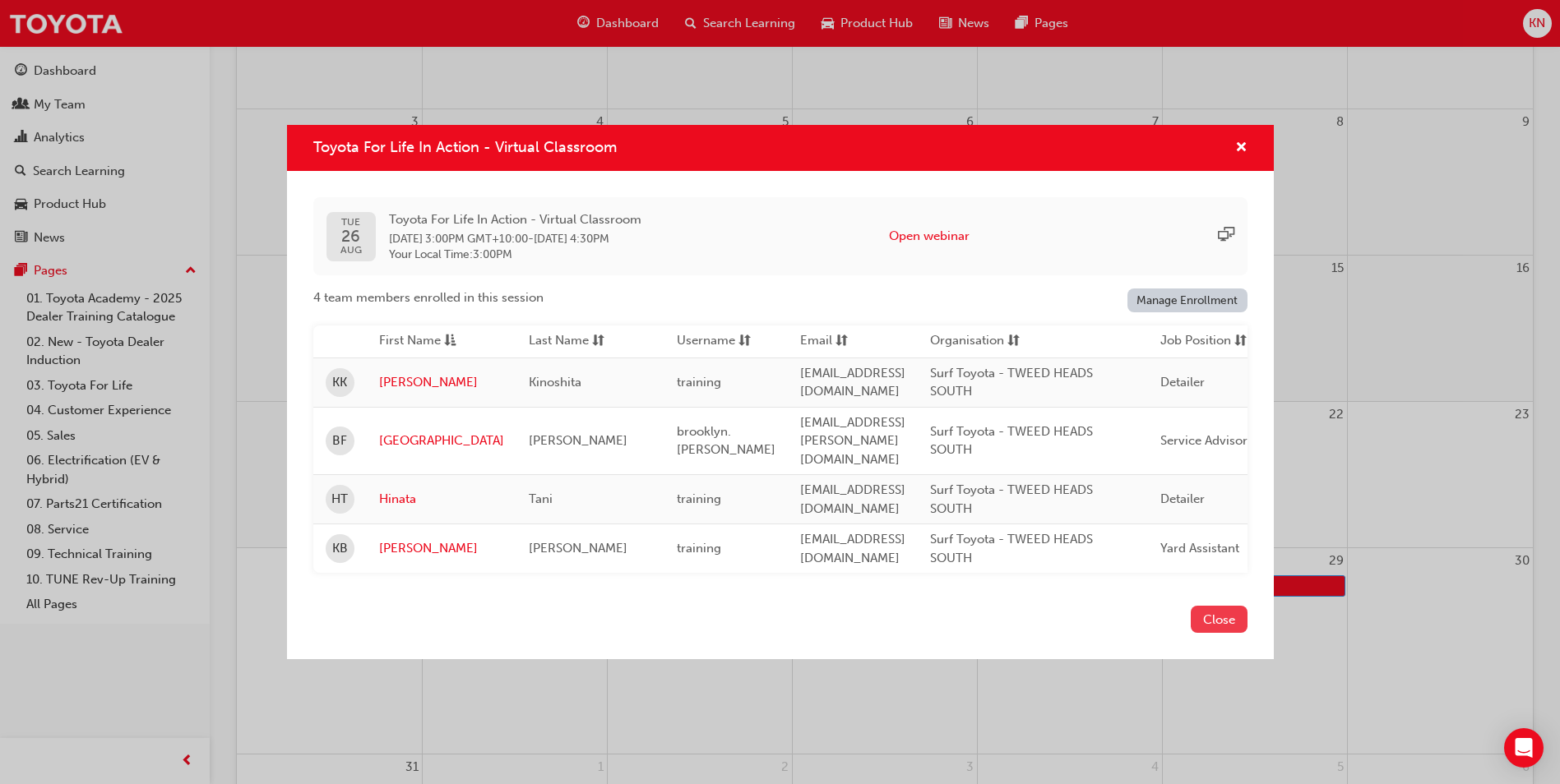
click at [1220, 613] on button "Close" at bounding box center [1219, 619] width 56 height 27
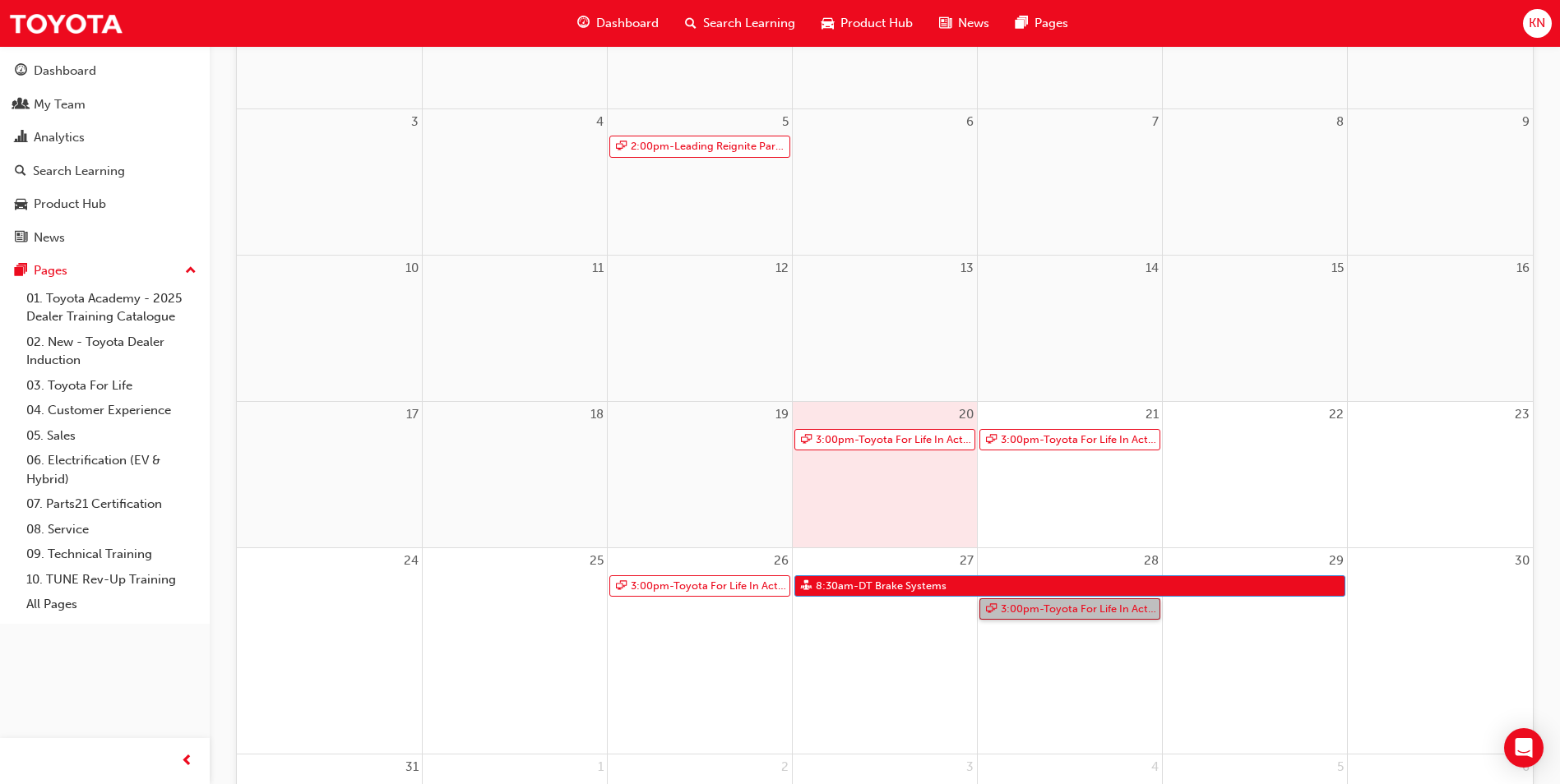
click at [1098, 615] on link "3:00pm - Toyota For Life In Action - Virtual Classroom" at bounding box center [1070, 609] width 181 height 22
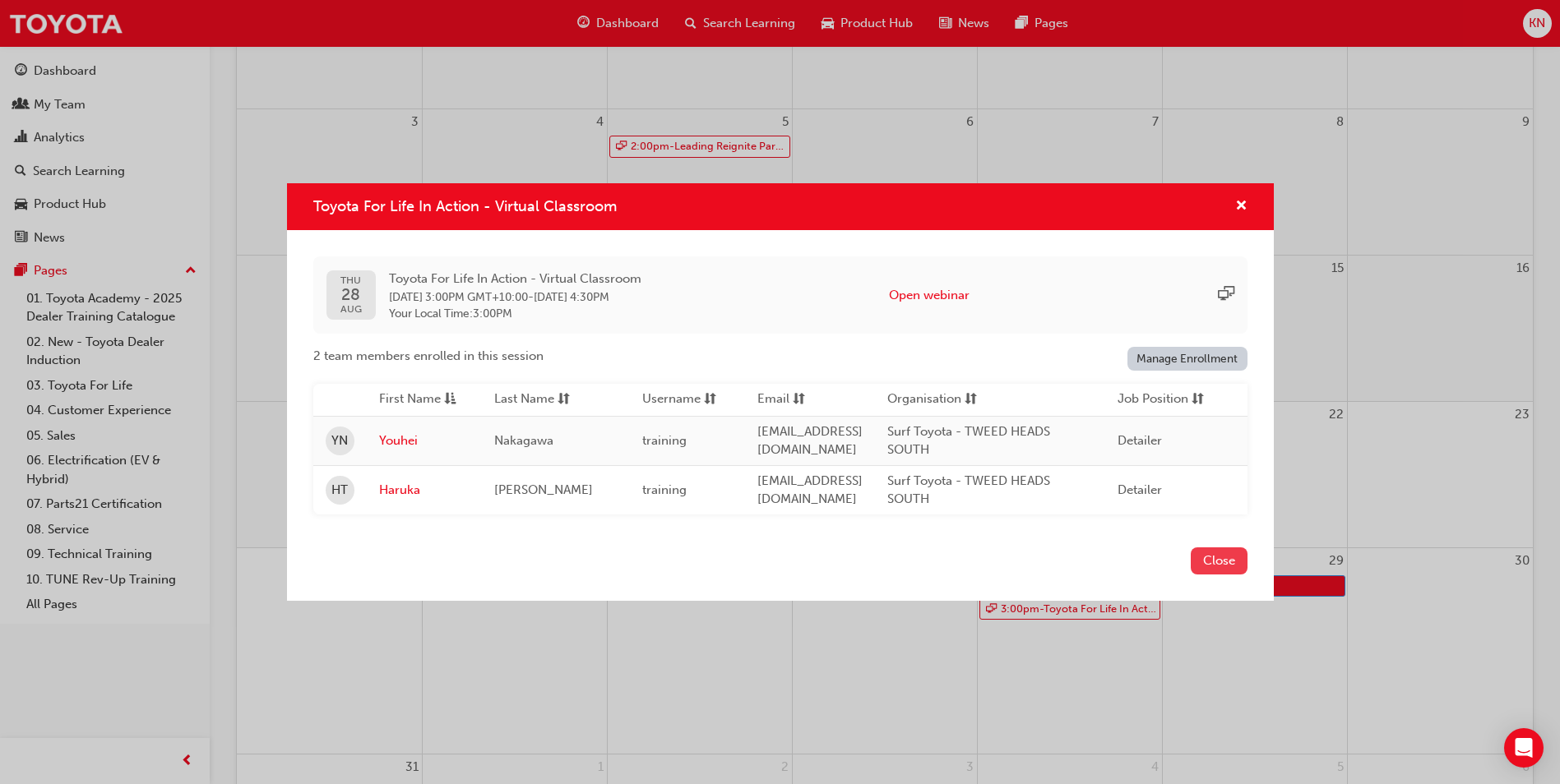
click at [1206, 562] on button "Close" at bounding box center [1219, 560] width 56 height 27
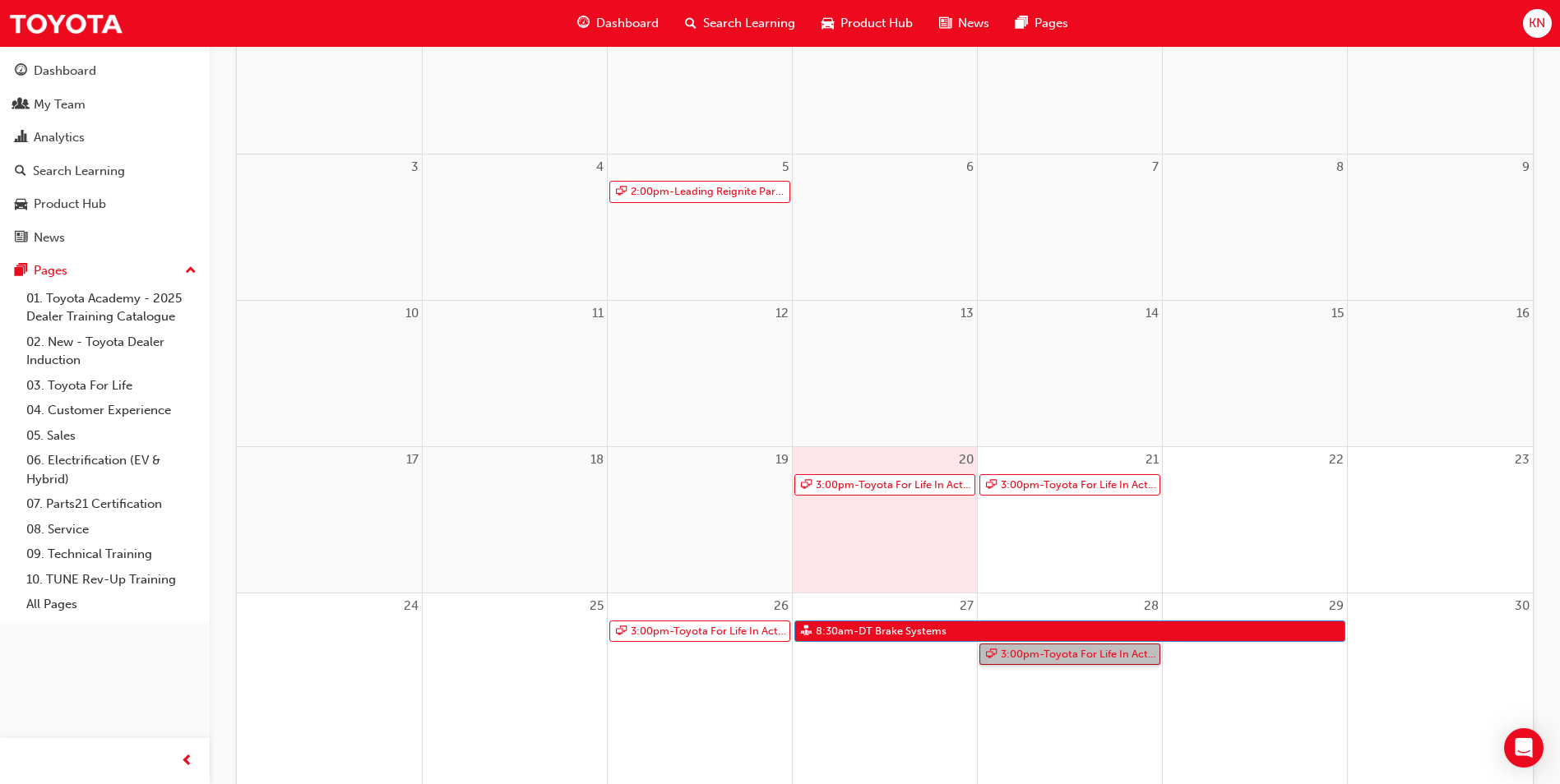
scroll to position [279, 0]
